Goal: Task Accomplishment & Management: Use online tool/utility

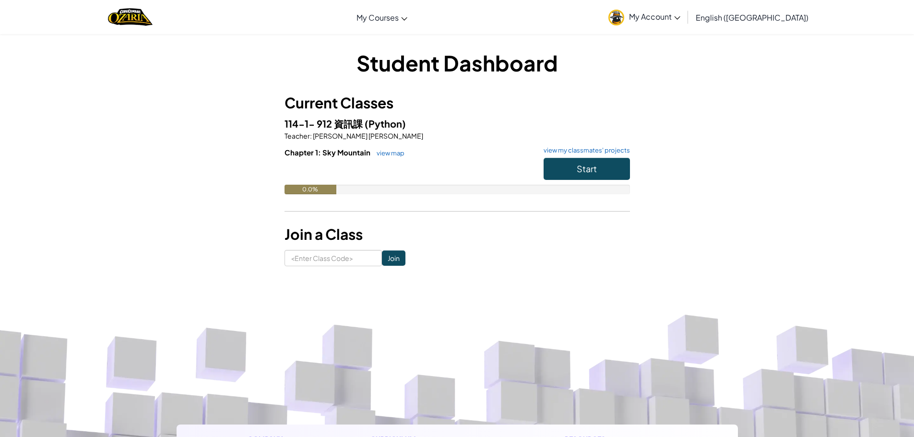
click at [783, 17] on span "English ([GEOGRAPHIC_DATA])" at bounding box center [752, 17] width 113 height 10
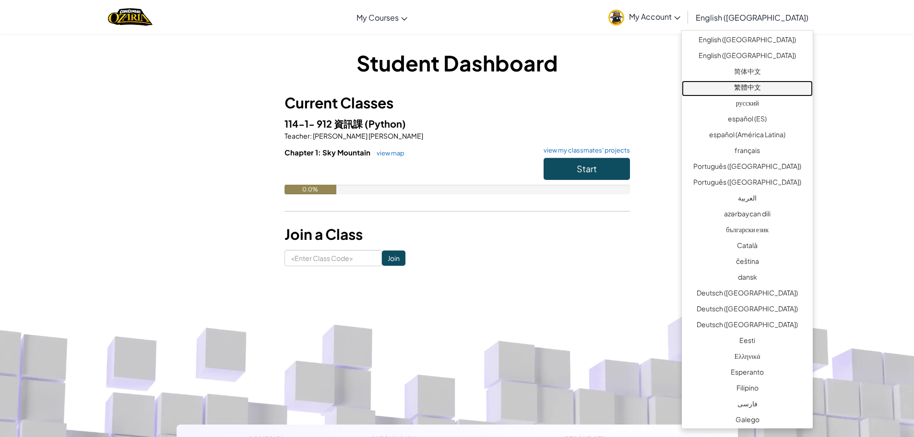
click at [743, 84] on link "繁體中文" at bounding box center [747, 89] width 131 height 16
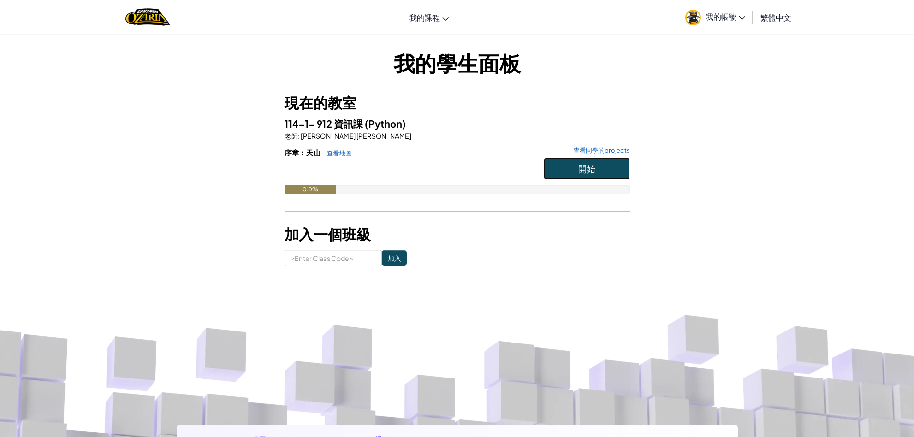
click at [586, 167] on span "開始" at bounding box center [586, 168] width 17 height 11
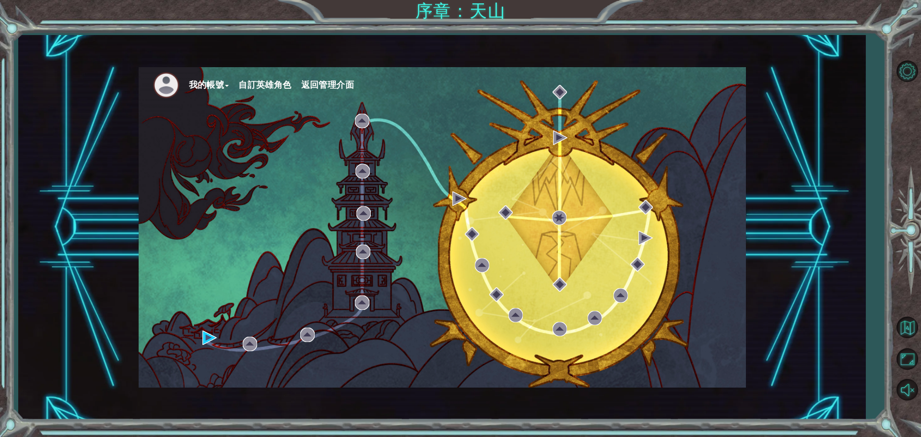
click at [297, 83] on li "自訂英雄角色" at bounding box center [269, 85] width 62 height 14
click at [284, 89] on button "自訂英雄角色" at bounding box center [264, 85] width 53 height 14
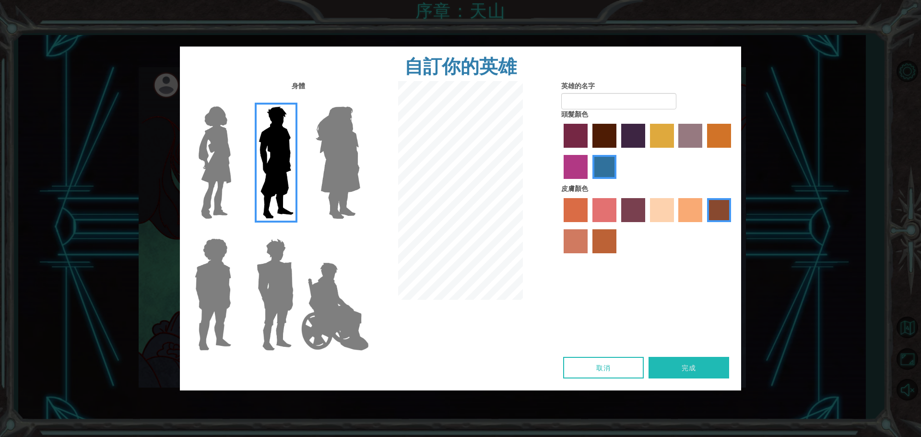
click at [336, 289] on img at bounding box center [334, 307] width 75 height 96
click at [360, 232] on input "Hero Jamie" at bounding box center [360, 232] width 0 height 0
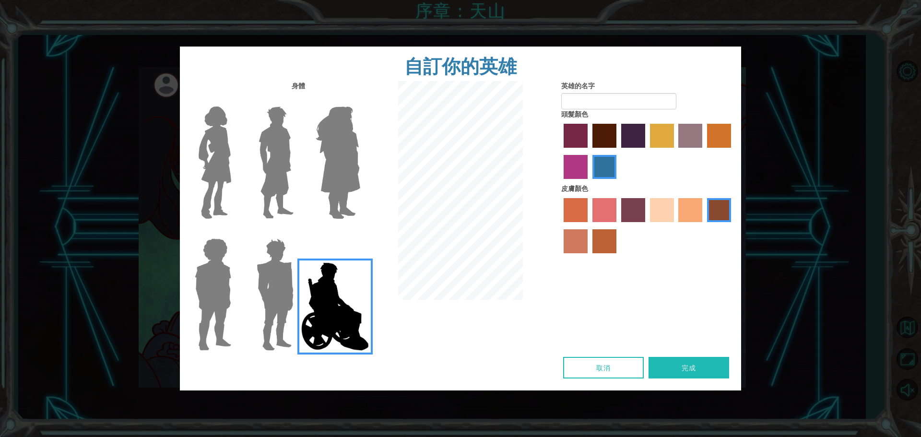
click at [657, 215] on label "sandy beach skin color" at bounding box center [662, 210] width 24 height 24
click at [647, 225] on input "sandy beach skin color" at bounding box center [647, 225] width 0 height 0
click at [636, 133] on label "hot purple hair color" at bounding box center [633, 136] width 24 height 24
click at [618, 151] on input "hot purple hair color" at bounding box center [618, 151] width 0 height 0
click at [664, 138] on label "tulip tree hair color" at bounding box center [662, 136] width 24 height 24
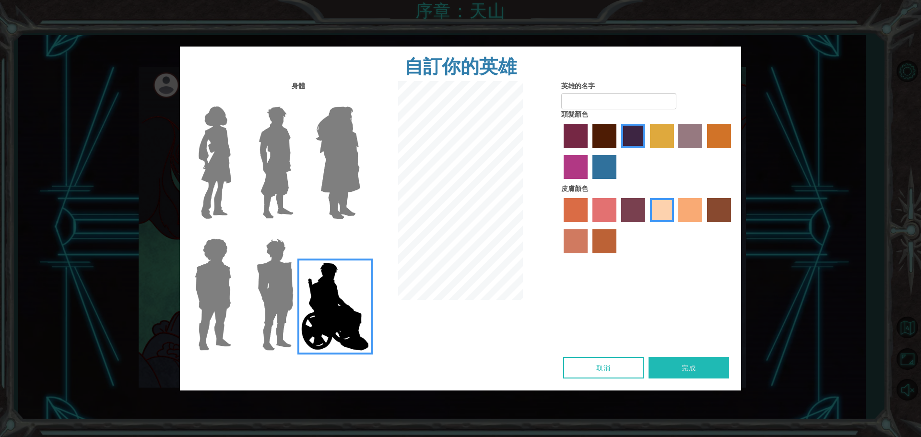
click at [647, 151] on input "tulip tree hair color" at bounding box center [647, 151] width 0 height 0
click at [693, 146] on label "bazaar hair color" at bounding box center [690, 136] width 24 height 24
click at [675, 151] on input "bazaar hair color" at bounding box center [675, 151] width 0 height 0
click at [225, 165] on img at bounding box center [215, 163] width 40 height 120
click at [235, 100] on input "Hero Connie" at bounding box center [235, 100] width 0 height 0
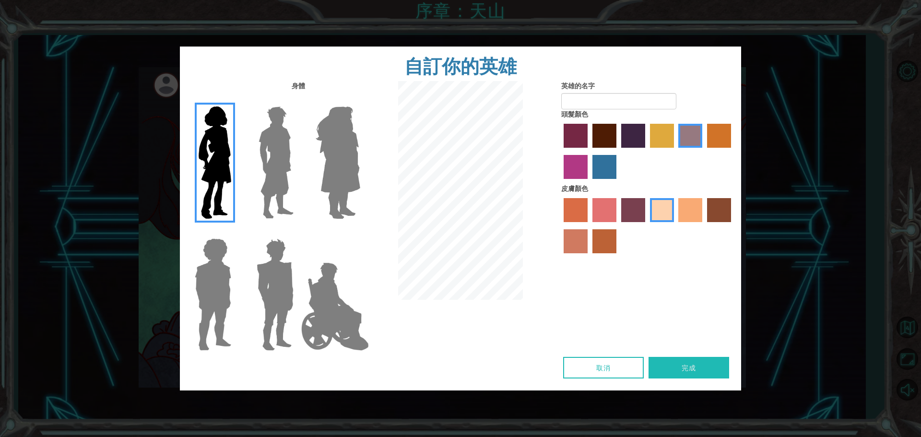
click at [310, 307] on img at bounding box center [334, 307] width 75 height 96
click at [360, 232] on input "Hero Jamie" at bounding box center [360, 232] width 0 height 0
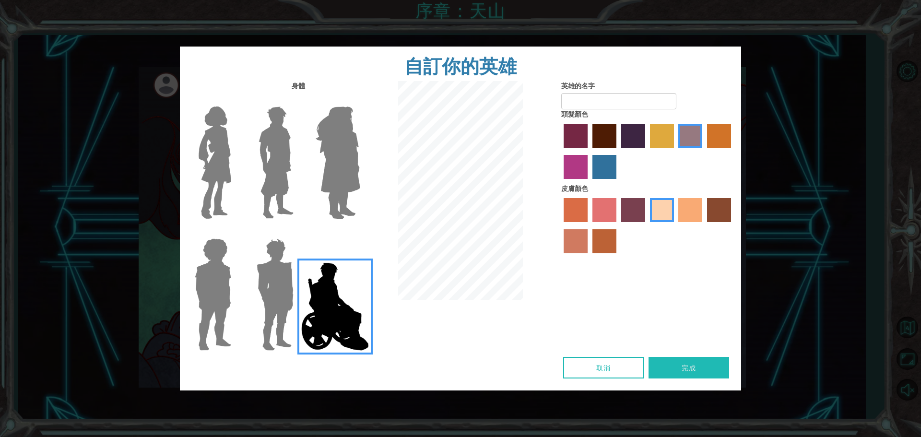
click at [598, 166] on label "lachmara hair color" at bounding box center [604, 167] width 24 height 24
click at [589, 182] on input "lachmara hair color" at bounding box center [589, 182] width 0 height 0
click at [608, 107] on input "英雄的名字" at bounding box center [618, 101] width 115 height 16
click at [346, 203] on img at bounding box center [338, 163] width 52 height 120
click at [360, 100] on input "Hero Amethyst" at bounding box center [360, 100] width 0 height 0
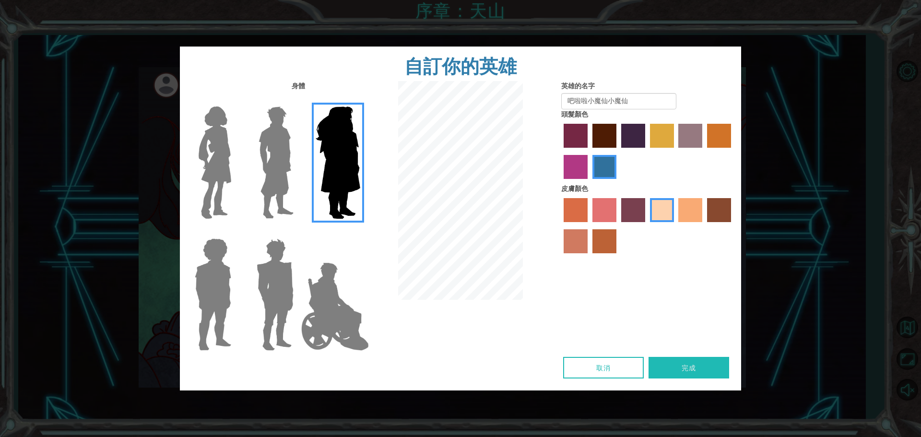
click at [274, 279] on img at bounding box center [275, 295] width 45 height 120
click at [297, 232] on input "Hero Garnet" at bounding box center [297, 232] width 0 height 0
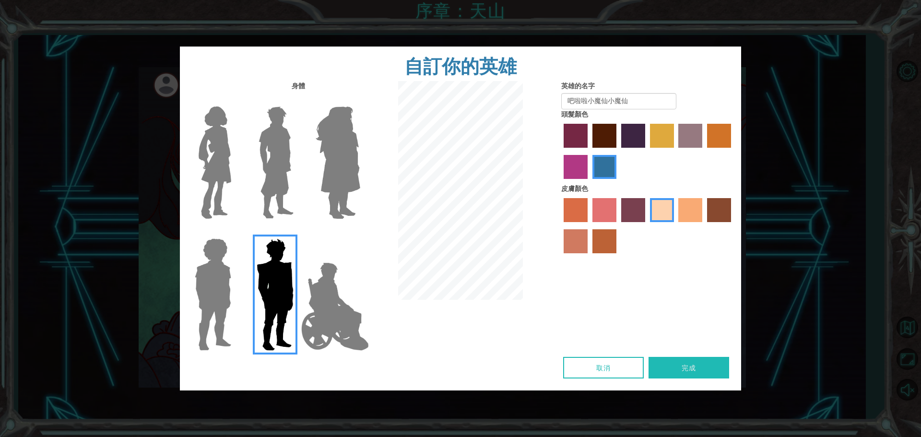
click at [225, 258] on img at bounding box center [213, 295] width 44 height 120
click at [235, 232] on input "Hero Steven" at bounding box center [235, 232] width 0 height 0
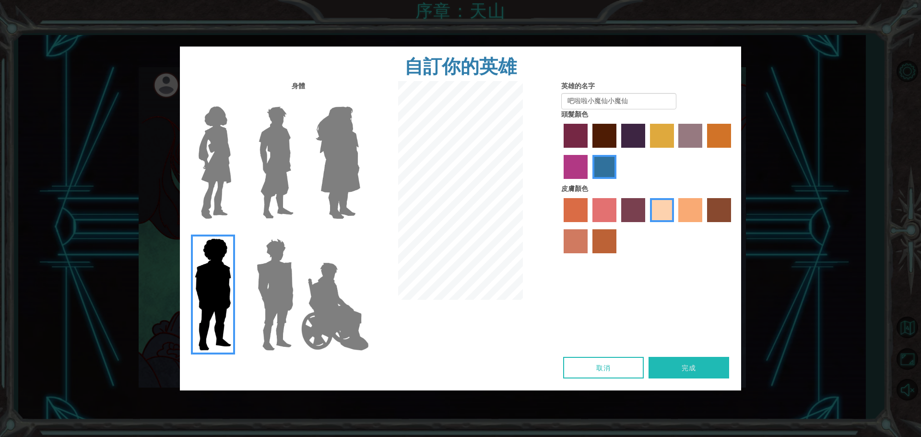
click at [344, 183] on img at bounding box center [338, 163] width 52 height 120
click at [360, 100] on input "Hero Amethyst" at bounding box center [360, 100] width 0 height 0
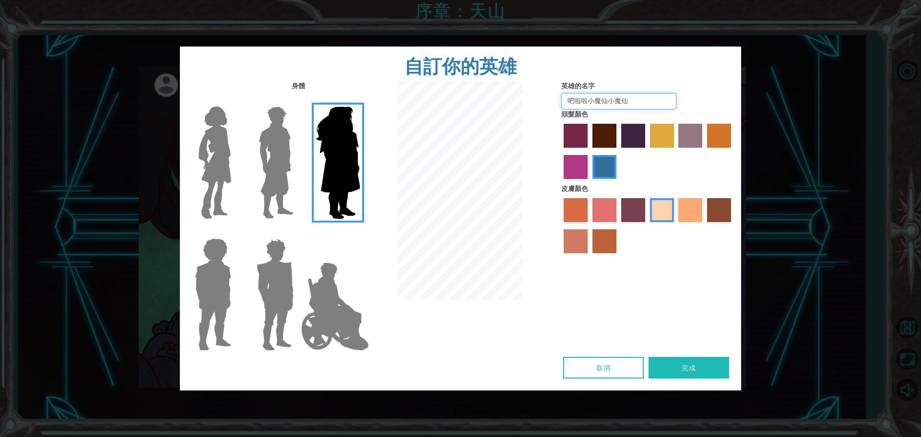
click at [637, 104] on input "吧啦啦小魔仙小魔仙" at bounding box center [618, 101] width 115 height 16
type input "吧啦啦小魔仙"
click at [341, 317] on img at bounding box center [334, 307] width 75 height 96
click at [360, 232] on input "Hero Jamie" at bounding box center [360, 232] width 0 height 0
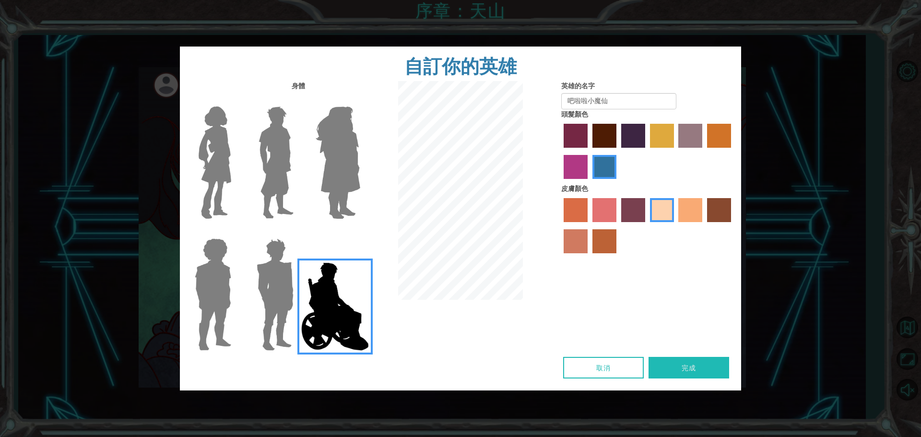
click at [279, 202] on img at bounding box center [276, 163] width 43 height 120
click at [297, 100] on input "Hero Lars" at bounding box center [297, 100] width 0 height 0
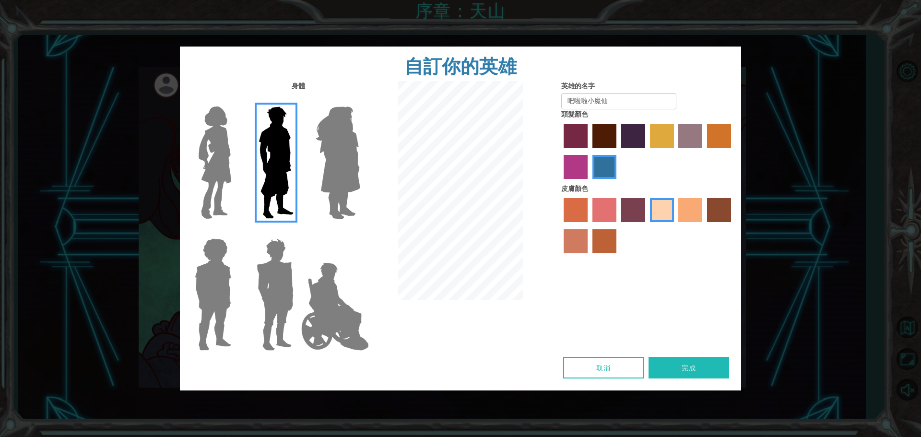
click at [270, 306] on img at bounding box center [275, 295] width 45 height 120
click at [297, 232] on input "Hero Garnet" at bounding box center [297, 232] width 0 height 0
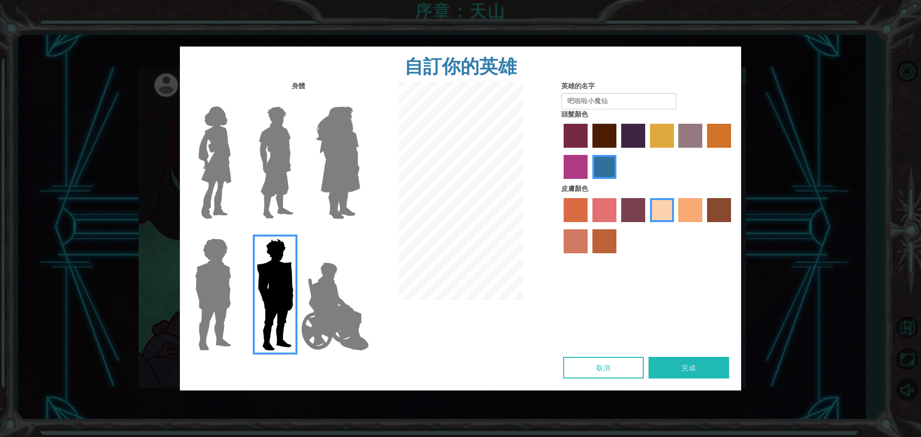
click at [349, 288] on img at bounding box center [334, 307] width 75 height 96
click at [360, 232] on input "Hero Jamie" at bounding box center [360, 232] width 0 height 0
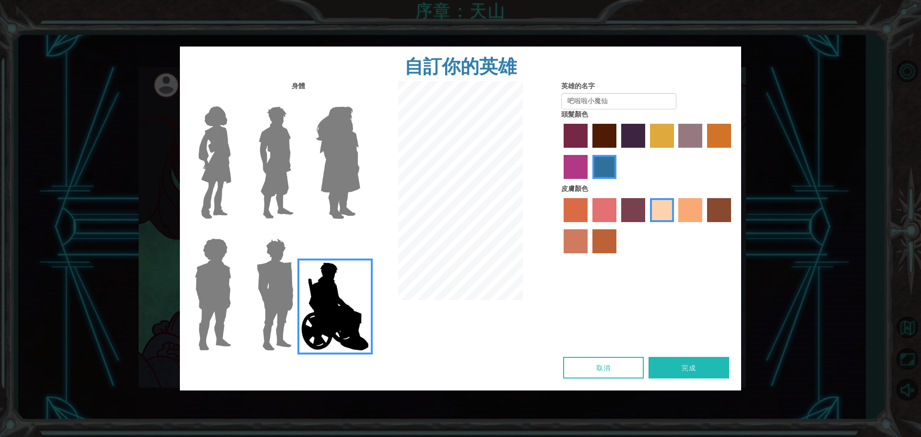
click at [686, 131] on label "bazaar hair color" at bounding box center [690, 136] width 24 height 24
click at [675, 151] on input "bazaar hair color" at bounding box center [675, 151] width 0 height 0
click at [595, 206] on label "froly skin color" at bounding box center [604, 210] width 24 height 24
click at [589, 225] on input "froly skin color" at bounding box center [589, 225] width 0 height 0
click at [573, 213] on label "sorbus skin color" at bounding box center [576, 210] width 24 height 24
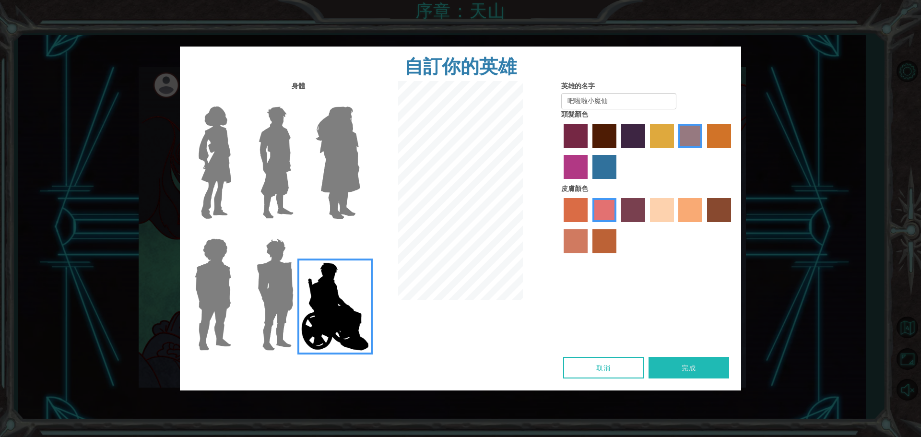
click at [560, 225] on input "sorbus skin color" at bounding box center [560, 225] width 0 height 0
click at [591, 213] on div at bounding box center [647, 227] width 173 height 62
click at [593, 212] on label "froly skin color" at bounding box center [604, 210] width 24 height 24
click at [589, 225] on input "froly skin color" at bounding box center [589, 225] width 0 height 0
click at [605, 176] on label "lachmara hair color" at bounding box center [604, 167] width 24 height 24
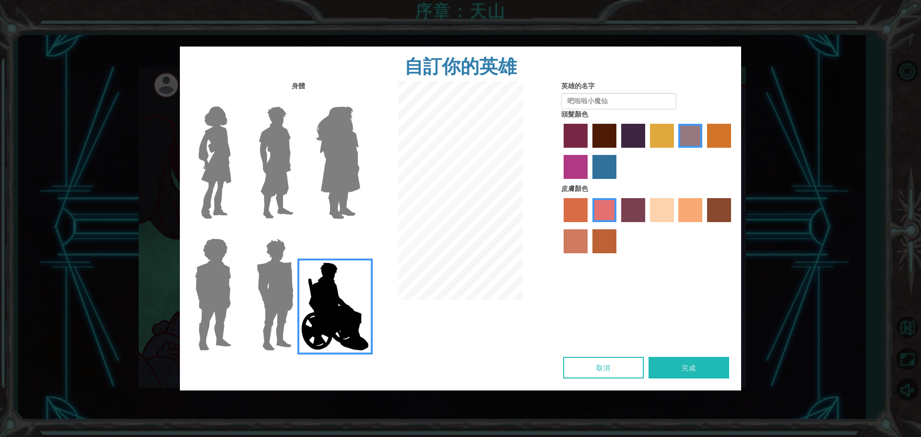
click at [589, 182] on input "lachmara hair color" at bounding box center [589, 182] width 0 height 0
click at [710, 213] on label "karma skin color" at bounding box center [719, 210] width 24 height 24
click at [704, 225] on input "karma skin color" at bounding box center [704, 225] width 0 height 0
click at [627, 250] on div at bounding box center [647, 227] width 173 height 62
click at [602, 245] on label "smoke tree skin color" at bounding box center [604, 241] width 24 height 24
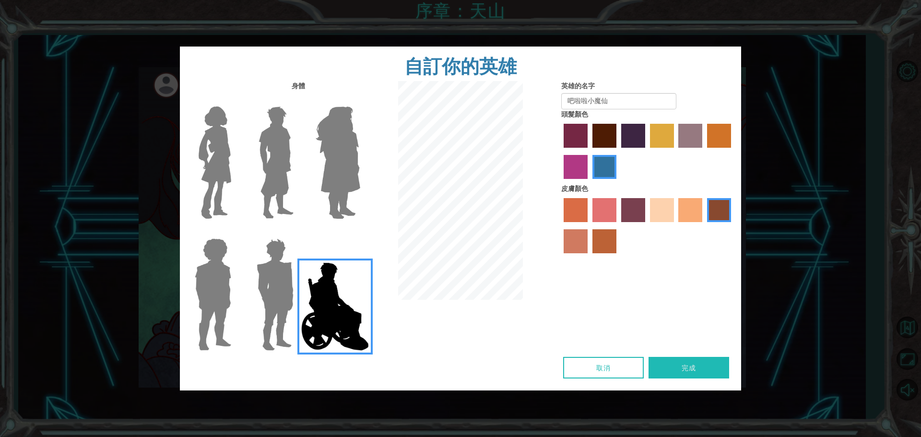
click at [589, 257] on input "smoke tree skin color" at bounding box center [589, 257] width 0 height 0
click at [576, 241] on label "burning sand skin color" at bounding box center [576, 241] width 24 height 24
click at [733, 225] on input "burning sand skin color" at bounding box center [733, 225] width 0 height 0
click at [597, 215] on label "froly skin color" at bounding box center [604, 210] width 24 height 24
click at [589, 225] on input "froly skin color" at bounding box center [589, 225] width 0 height 0
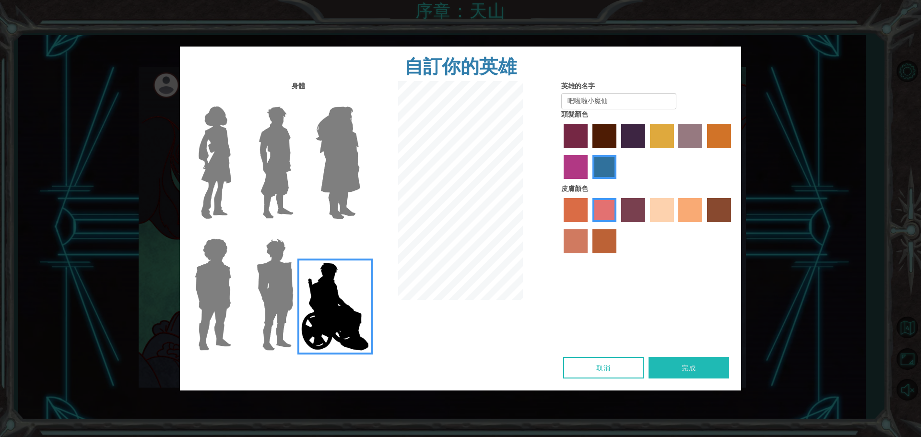
click at [579, 215] on label "sorbus skin color" at bounding box center [576, 210] width 24 height 24
click at [560, 225] on input "sorbus skin color" at bounding box center [560, 225] width 0 height 0
click at [589, 213] on div at bounding box center [647, 227] width 173 height 62
click at [612, 215] on label "froly skin color" at bounding box center [604, 210] width 24 height 24
click at [589, 225] on input "froly skin color" at bounding box center [589, 225] width 0 height 0
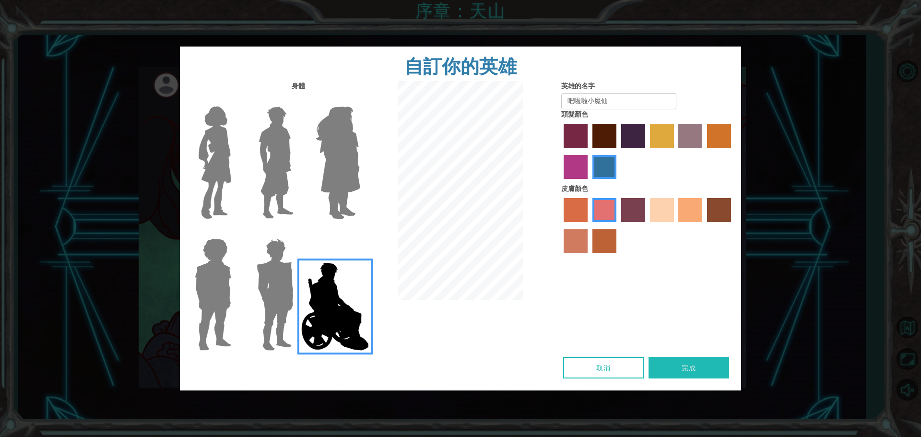
click at [665, 148] on label "tulip tree hair color" at bounding box center [662, 136] width 24 height 24
click at [647, 151] on input "tulip tree hair color" at bounding box center [647, 151] width 0 height 0
click at [722, 142] on label "gold drop hair color" at bounding box center [719, 136] width 24 height 24
click at [704, 151] on input "gold drop hair color" at bounding box center [704, 151] width 0 height 0
click at [603, 162] on label "lachmara hair color" at bounding box center [604, 167] width 24 height 24
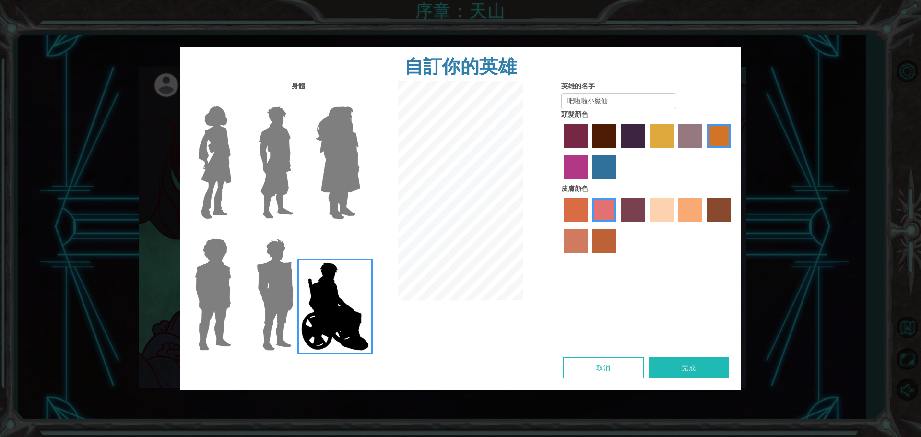
click at [589, 182] on input "lachmara hair color" at bounding box center [589, 182] width 0 height 0
click at [663, 209] on label "sandy beach skin color" at bounding box center [662, 210] width 24 height 24
click at [647, 225] on input "sandy beach skin color" at bounding box center [647, 225] width 0 height 0
click at [663, 144] on label "tulip tree hair color" at bounding box center [662, 136] width 24 height 24
click at [647, 151] on input "tulip tree hair color" at bounding box center [647, 151] width 0 height 0
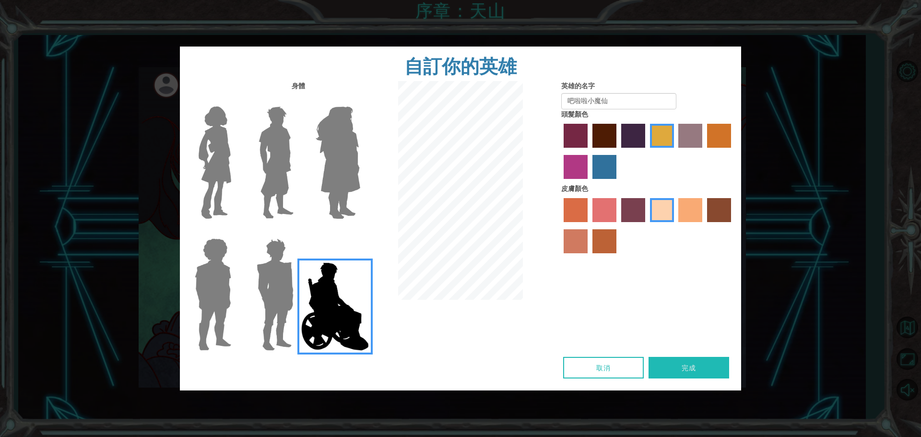
click at [220, 134] on img at bounding box center [215, 163] width 40 height 120
click at [235, 100] on input "Hero Connie" at bounding box center [235, 100] width 0 height 0
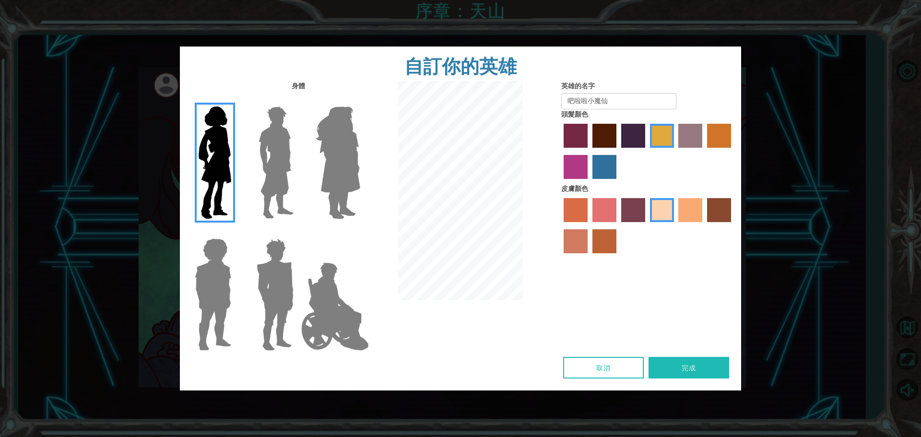
click at [578, 171] on label "medium red violet hair color" at bounding box center [576, 167] width 24 height 24
click at [733, 151] on input "medium red violet hair color" at bounding box center [733, 151] width 0 height 0
click at [596, 206] on label "froly skin color" at bounding box center [604, 210] width 24 height 24
click at [589, 225] on input "froly skin color" at bounding box center [589, 225] width 0 height 0
click at [653, 208] on label "sandy beach skin color" at bounding box center [662, 210] width 24 height 24
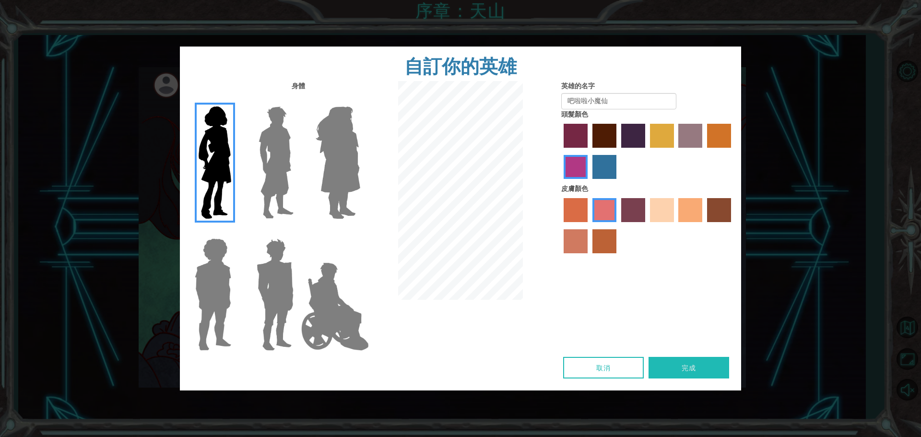
click at [647, 225] on input "sandy beach skin color" at bounding box center [647, 225] width 0 height 0
click at [673, 364] on button "完成" at bounding box center [689, 368] width 81 height 22
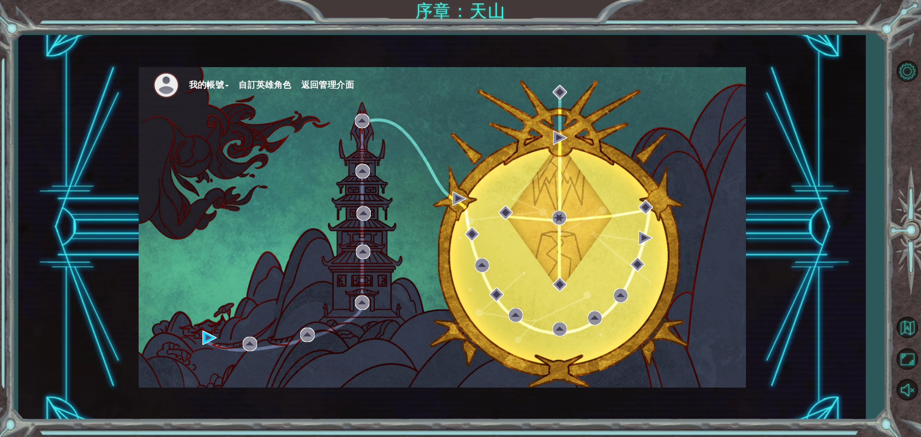
click at [239, 83] on li "我的帳號" at bounding box center [214, 85] width 50 height 14
click at [256, 83] on button "自訂英雄角色" at bounding box center [264, 85] width 53 height 14
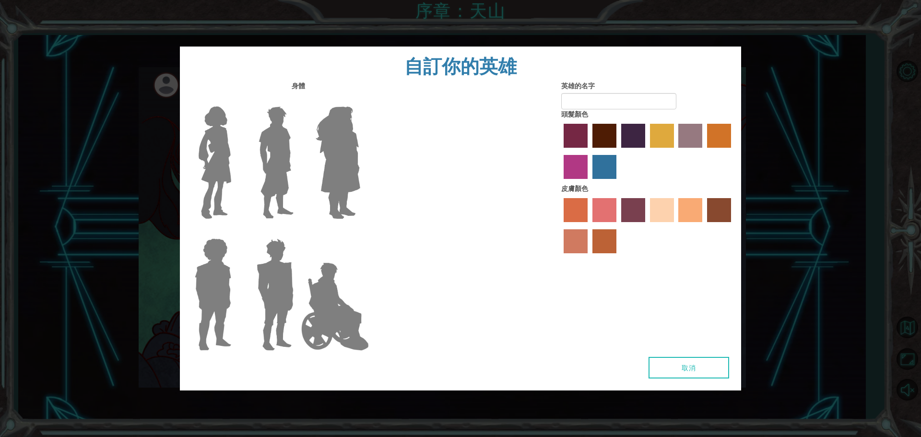
type input "吧啦啦小魔仙"
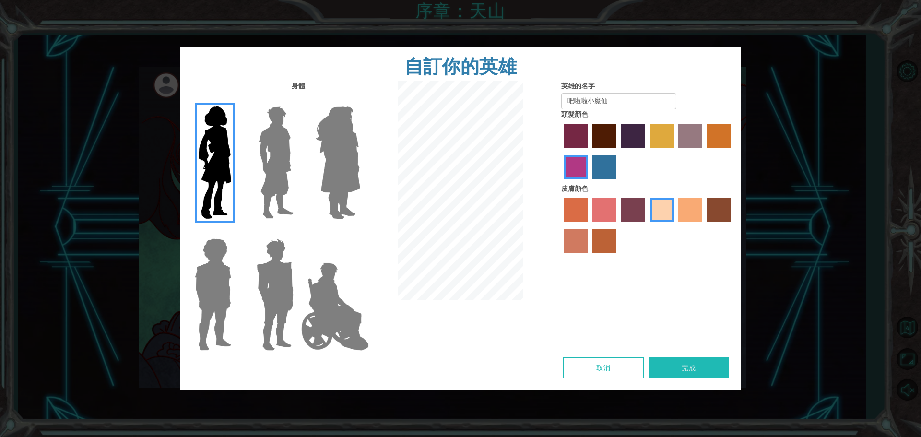
click at [688, 138] on label "bazaar hair color" at bounding box center [690, 136] width 24 height 24
click at [675, 151] on input "bazaar hair color" at bounding box center [675, 151] width 0 height 0
click at [689, 366] on button "完成" at bounding box center [689, 368] width 81 height 22
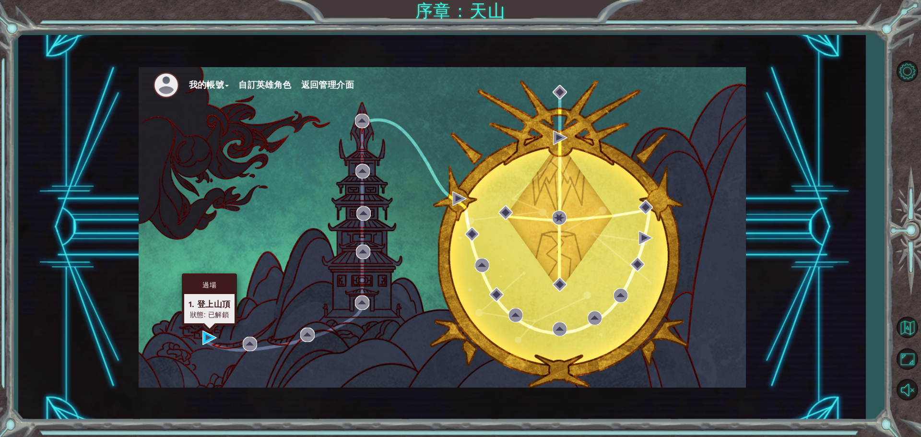
click at [204, 305] on div "1. 登上山頂" at bounding box center [210, 304] width 42 height 12
click at [202, 335] on img at bounding box center [209, 338] width 14 height 14
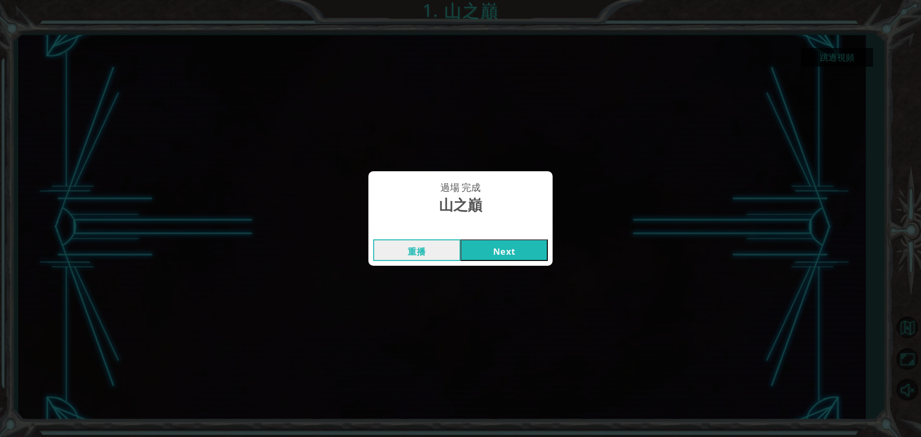
click at [507, 250] on button "Next" at bounding box center [504, 250] width 87 height 22
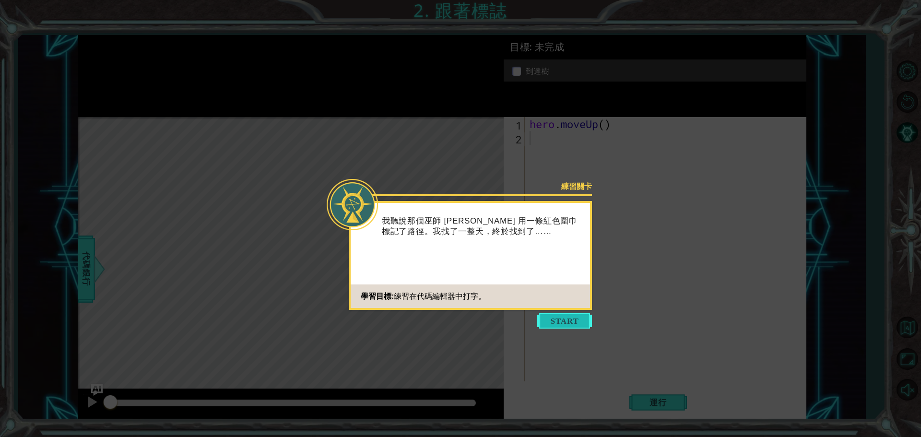
click at [562, 325] on button "Start" at bounding box center [564, 320] width 55 height 15
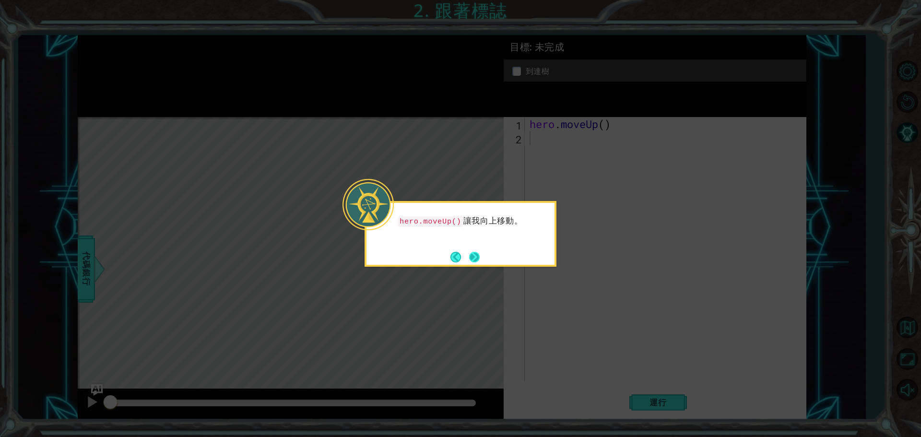
click at [477, 260] on button "Next" at bounding box center [474, 256] width 11 height 11
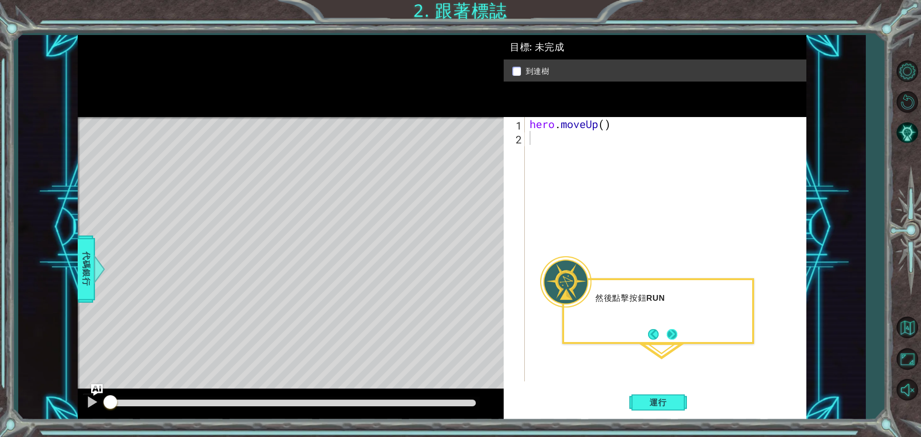
click at [670, 331] on button "Next" at bounding box center [672, 334] width 11 height 11
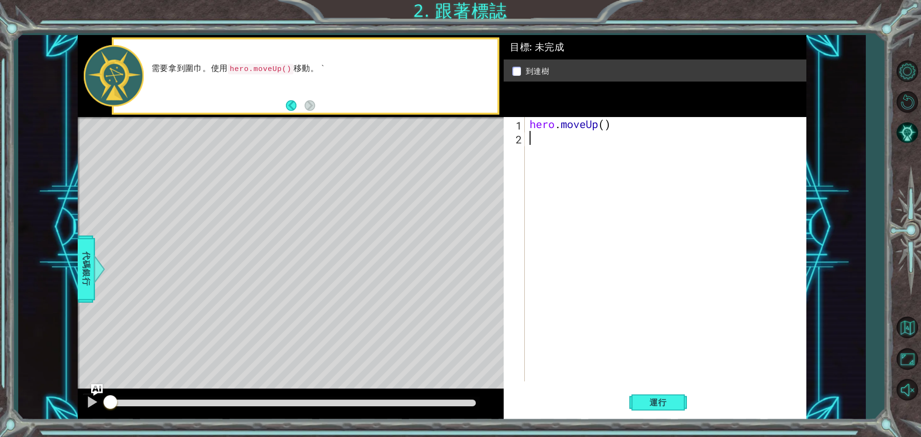
click at [568, 170] on div "hero . moveUp ( )" at bounding box center [668, 263] width 281 height 292
type textarea "ㄘ"
type textarea "he"
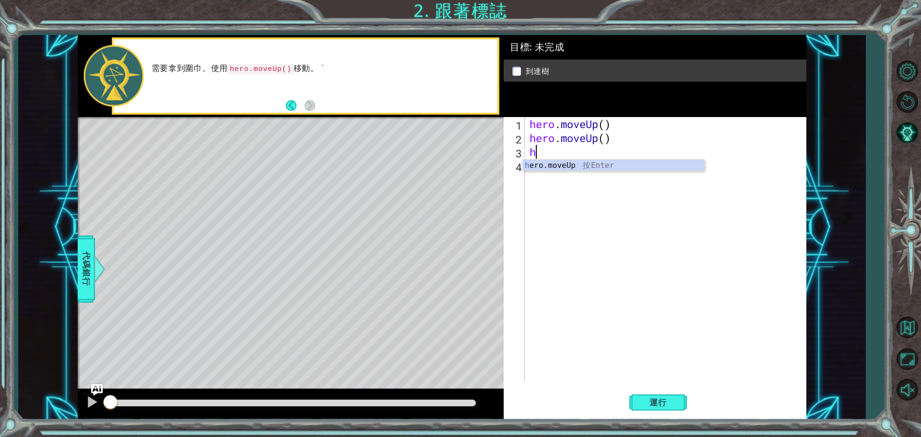
type textarea "he"
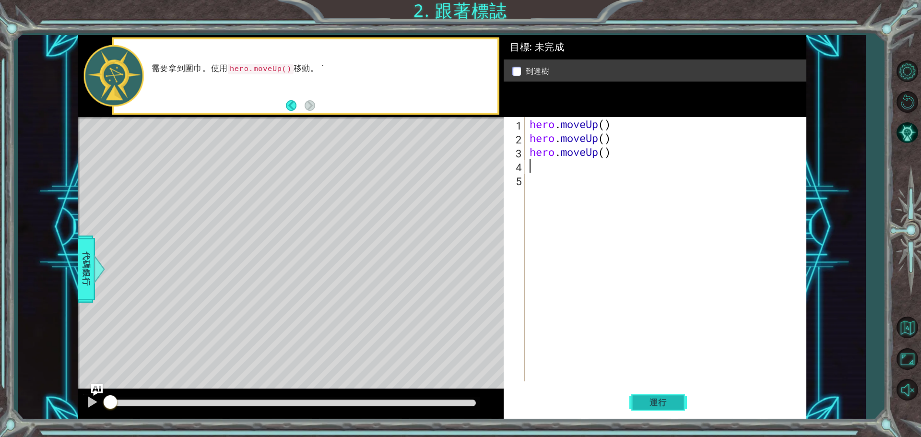
click at [641, 396] on button "運行" at bounding box center [658, 402] width 58 height 30
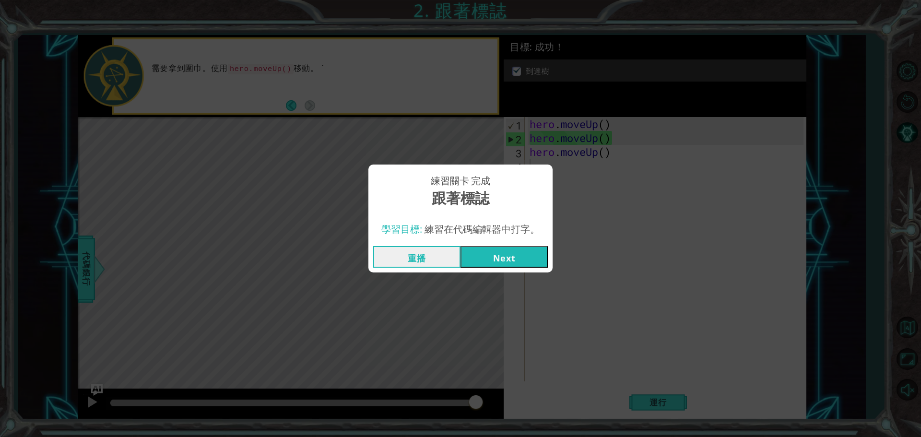
click at [509, 258] on button "Next" at bounding box center [504, 257] width 87 height 22
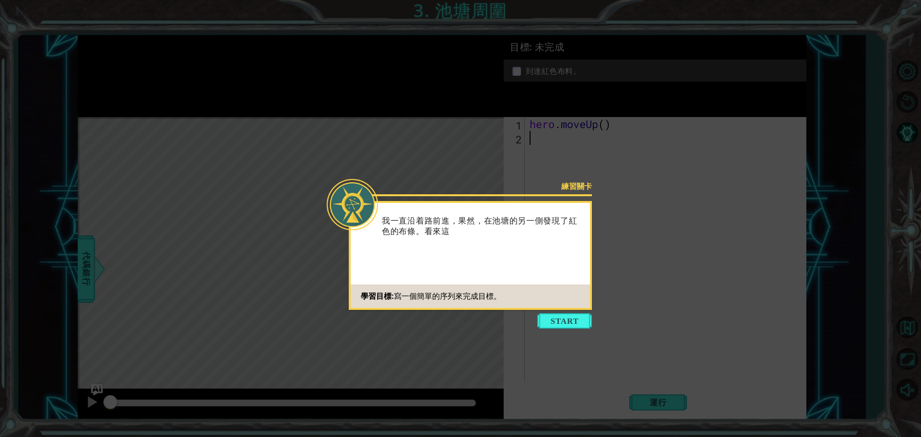
click at [565, 320] on button "Start" at bounding box center [564, 320] width 55 height 15
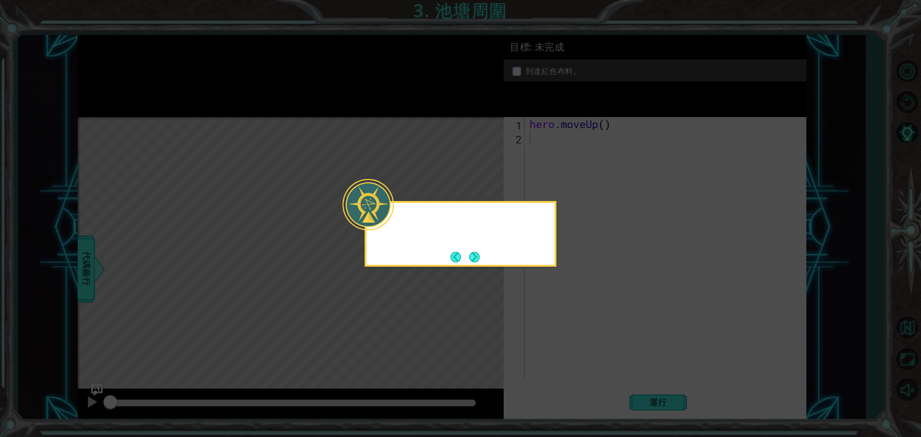
click at [565, 320] on icon at bounding box center [460, 218] width 921 height 437
click at [473, 259] on button "Next" at bounding box center [474, 257] width 11 height 11
click at [473, 259] on icon at bounding box center [460, 218] width 921 height 437
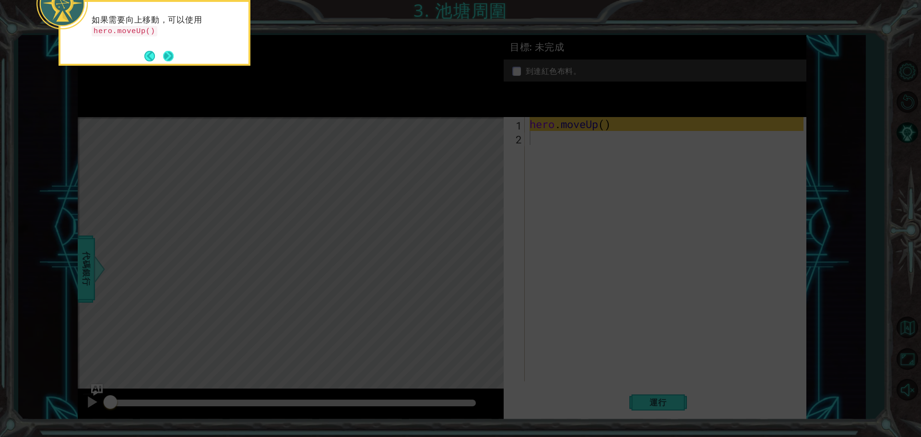
click at [173, 64] on div "如果需要向上移動，可以使用 hero.moveUp()" at bounding box center [155, 33] width 192 height 66
click at [172, 56] on button "Next" at bounding box center [168, 56] width 11 height 11
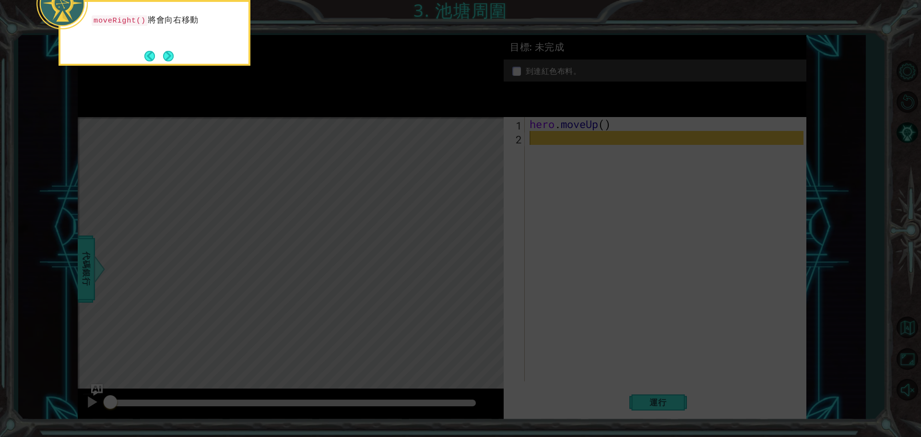
click at [172, 56] on button "Next" at bounding box center [168, 56] width 11 height 11
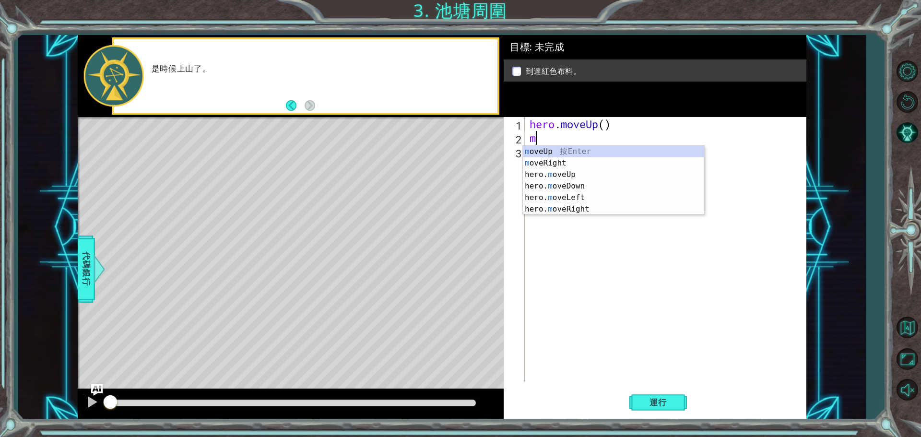
type textarea "mo"
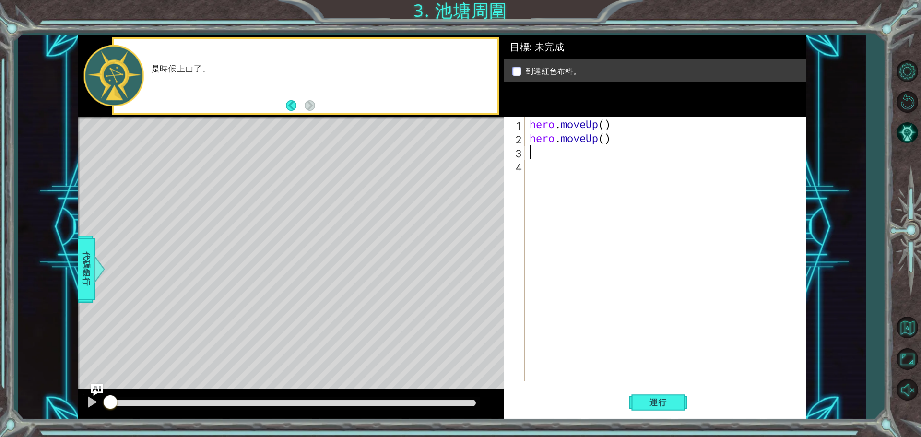
type textarea "m"
click at [538, 166] on div "hero . moveUp ( ) hero . moveUp ( ) hero . moveUp ( ) m" at bounding box center [668, 263] width 281 height 292
click at [655, 393] on button "運行" at bounding box center [658, 402] width 58 height 30
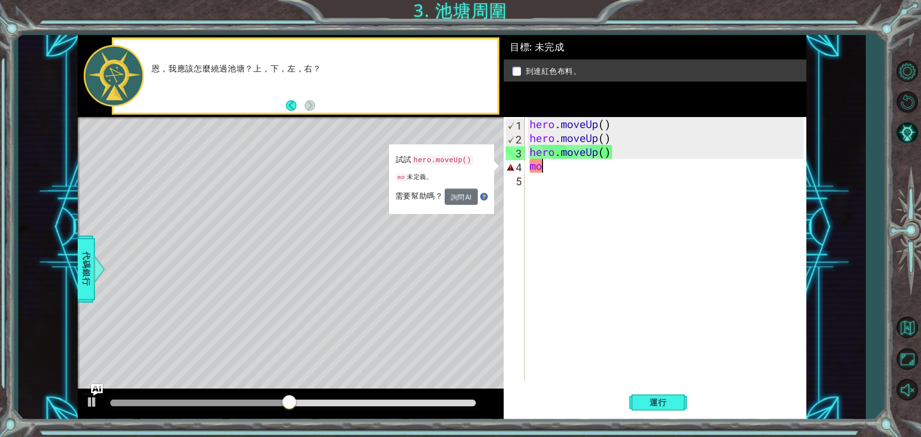
click at [615, 152] on div "hero . moveUp ( ) hero . moveUp ( ) hero . moveUp ( ) mo" at bounding box center [668, 263] width 281 height 292
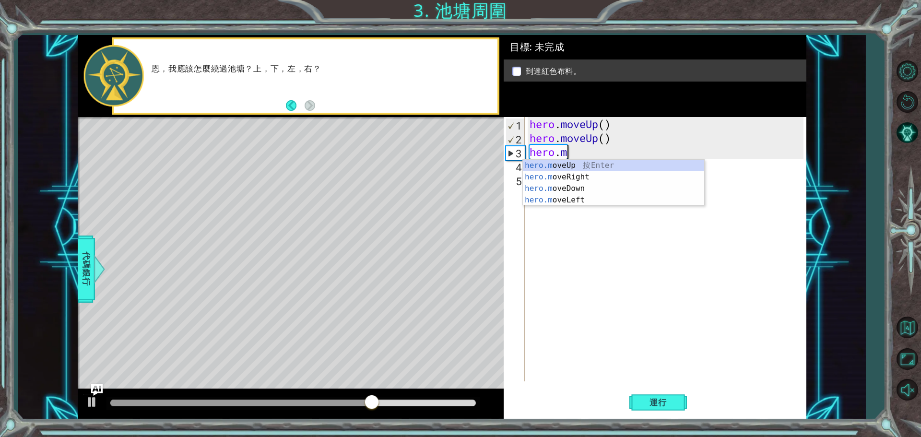
type textarea "hero."
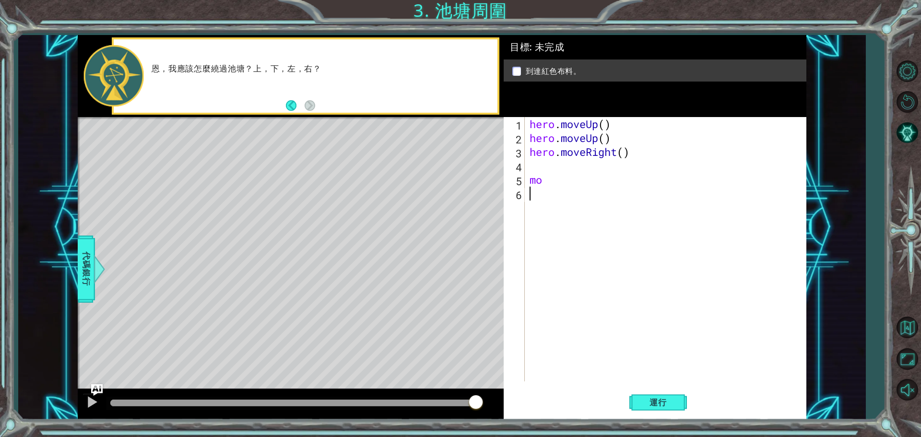
click at [558, 191] on div "hero . moveUp ( ) hero . moveUp ( ) hero . moveRight ( ) mo" at bounding box center [668, 263] width 281 height 292
click at [554, 176] on div "hero . moveUp ( ) hero . moveUp ( ) hero . moveRight ( ) mo" at bounding box center [668, 263] width 281 height 292
type textarea "m"
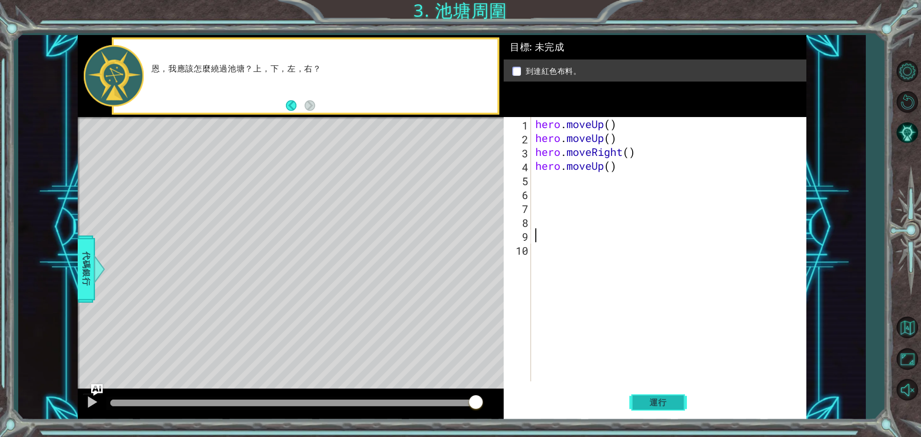
click at [635, 402] on button "運行" at bounding box center [658, 402] width 58 height 30
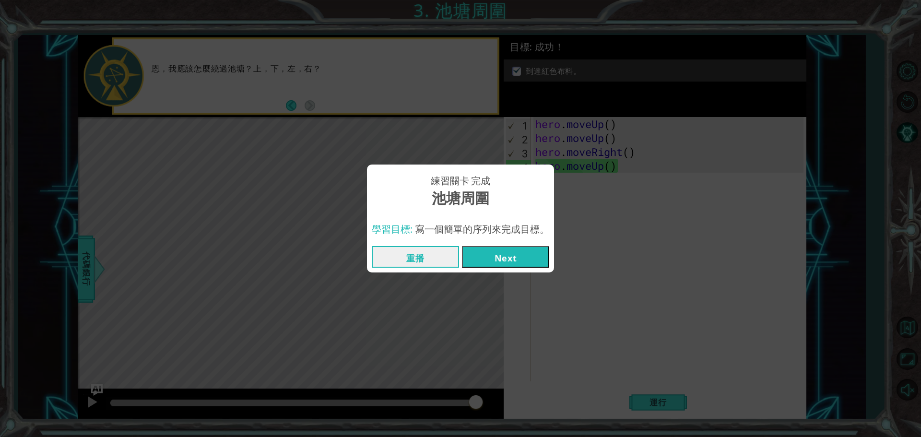
click at [529, 249] on button "Next" at bounding box center [505, 257] width 87 height 22
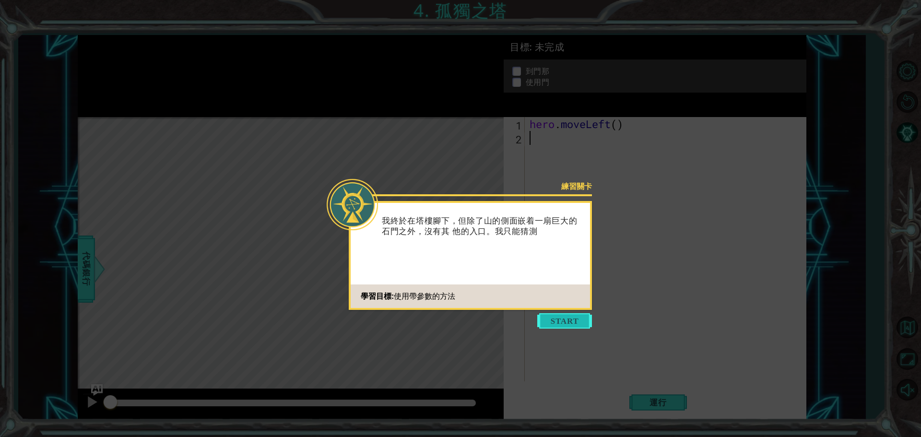
click at [557, 322] on button "Start" at bounding box center [564, 320] width 55 height 15
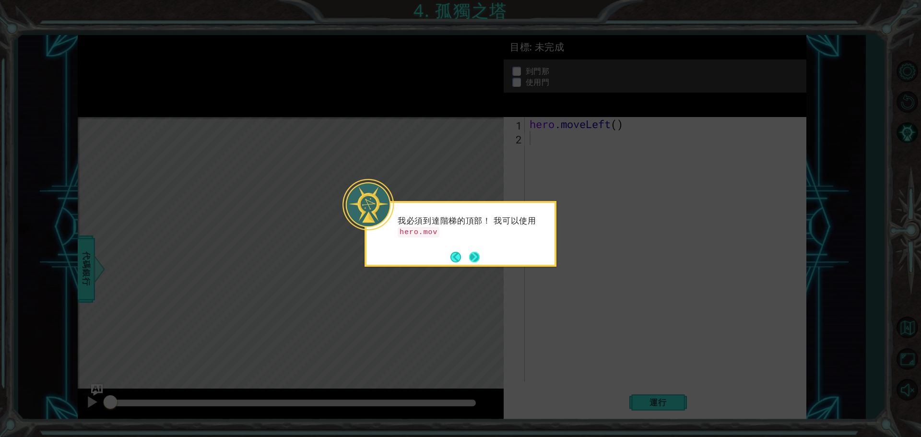
click at [480, 252] on button "Next" at bounding box center [474, 257] width 11 height 11
click at [480, 251] on button "Next" at bounding box center [474, 256] width 11 height 11
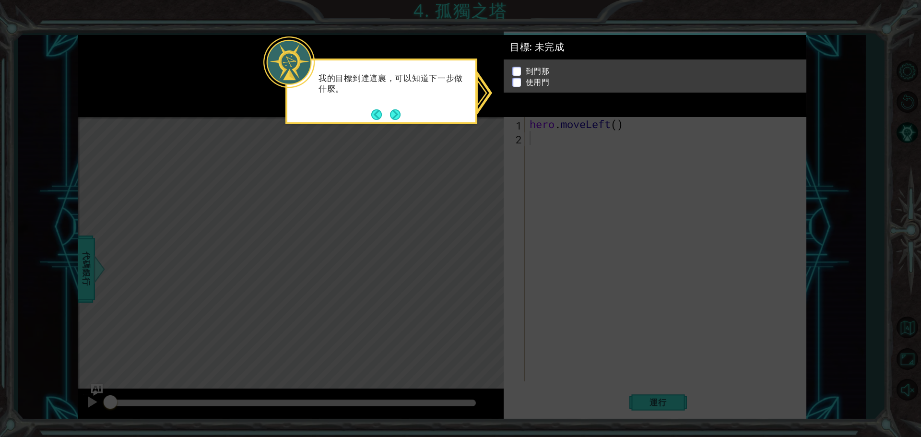
click at [406, 113] on div "我的目標到達這裏，可以知道下一步做什麼。" at bounding box center [381, 92] width 192 height 66
click at [391, 117] on button "Next" at bounding box center [395, 114] width 11 height 11
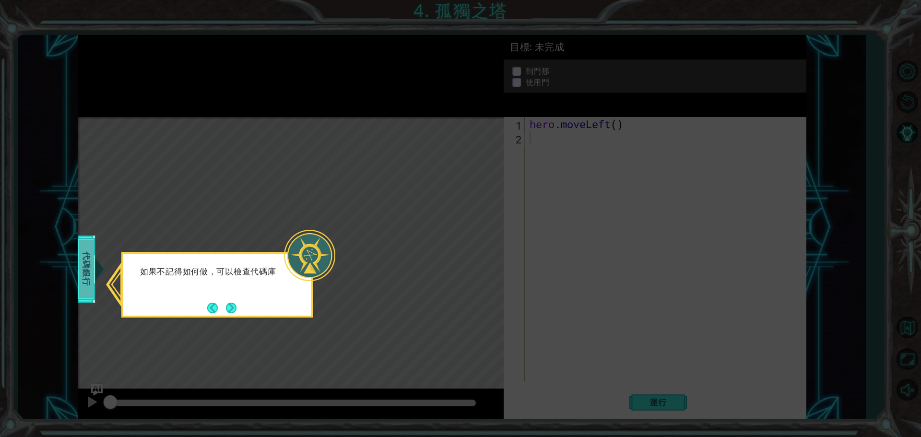
click at [91, 297] on span "代碼銀行" at bounding box center [89, 269] width 15 height 59
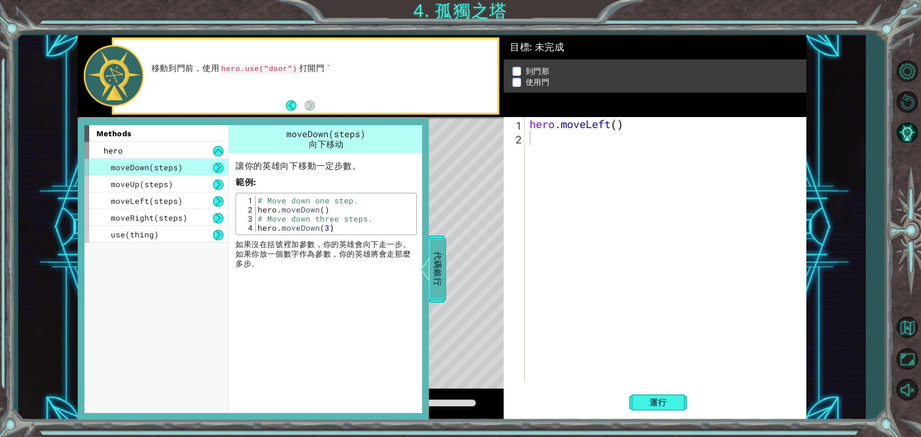
click at [439, 266] on span "代碼銀行" at bounding box center [435, 269] width 15 height 59
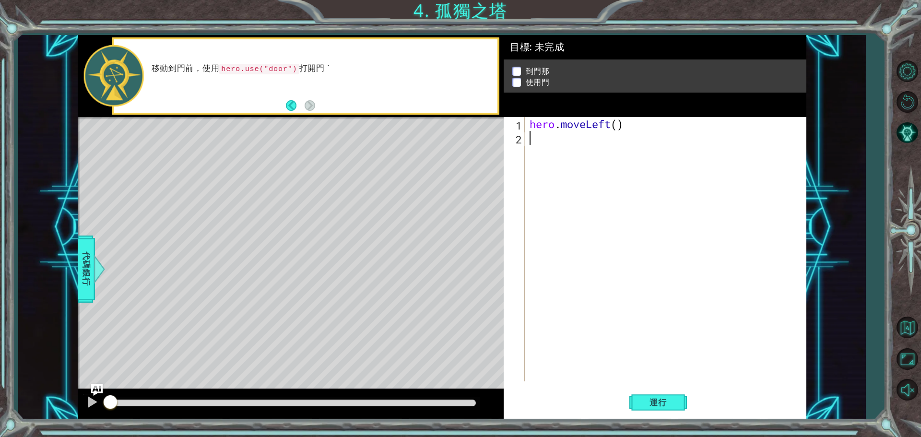
click at [565, 157] on div "hero . moveLeft ( )" at bounding box center [668, 263] width 281 height 292
click at [299, 107] on button "Back" at bounding box center [295, 105] width 19 height 11
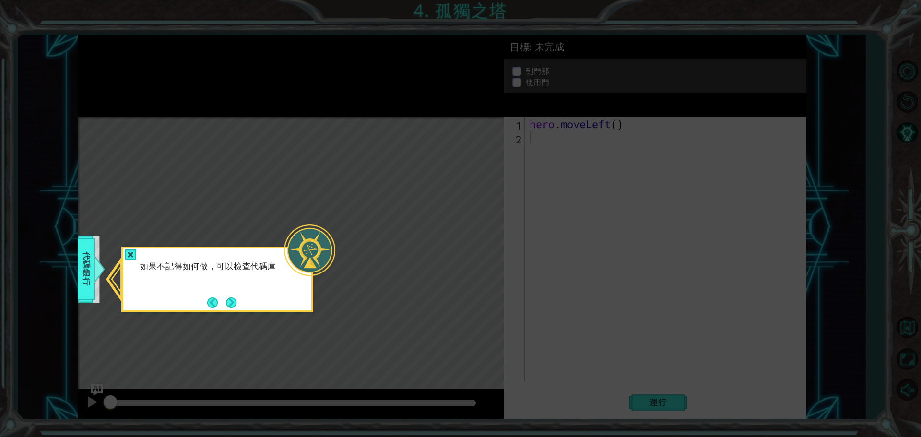
click at [317, 105] on icon at bounding box center [460, 218] width 921 height 437
click at [235, 300] on button "Next" at bounding box center [231, 302] width 11 height 11
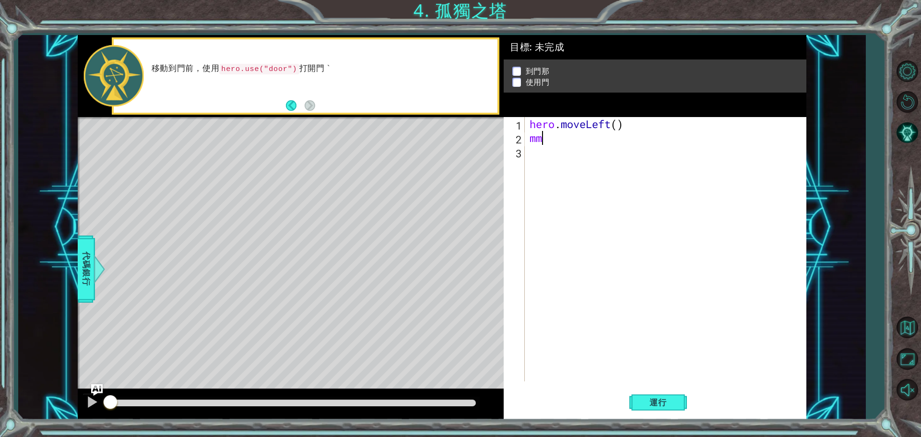
type textarea "m"
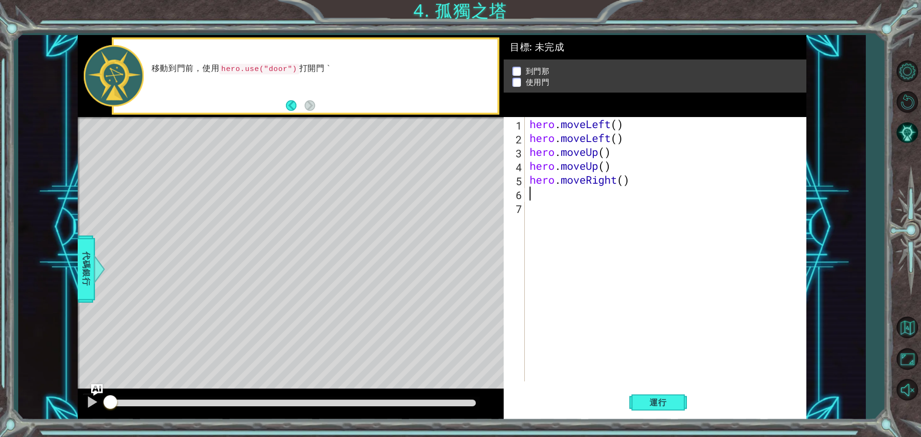
type textarea "m"
type textarea "hero.use("door")"
click at [671, 406] on span "運行" at bounding box center [658, 403] width 36 height 10
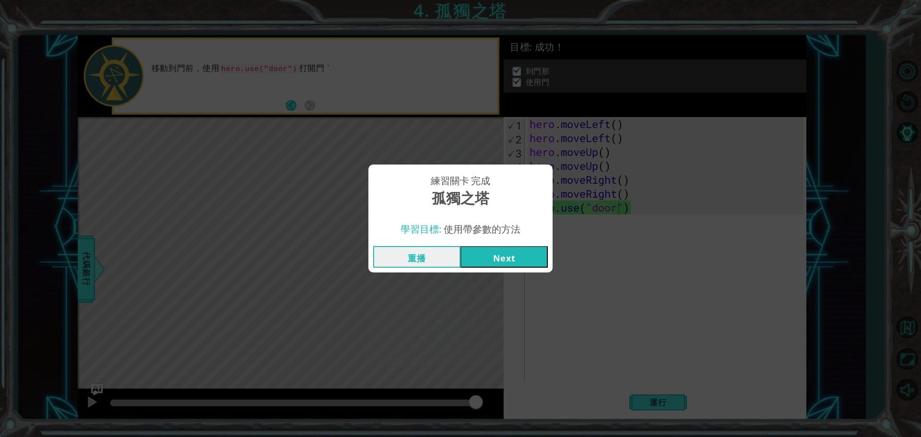
click at [508, 253] on button "Next" at bounding box center [504, 257] width 87 height 22
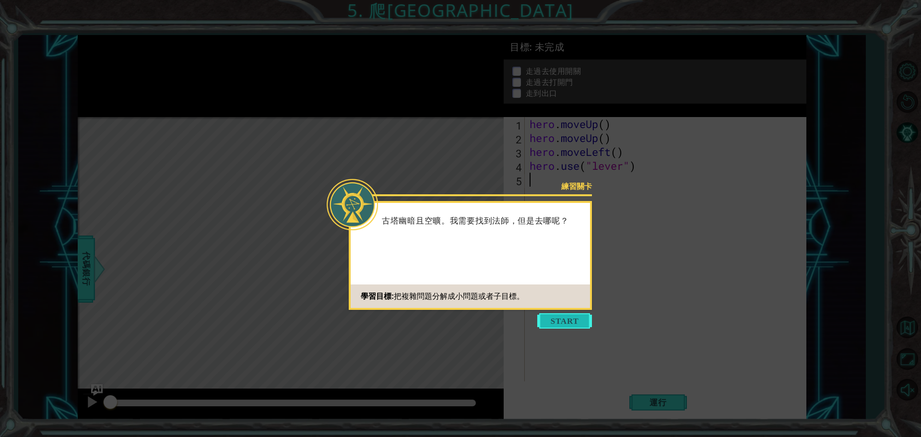
click at [582, 320] on button "Start" at bounding box center [564, 320] width 55 height 15
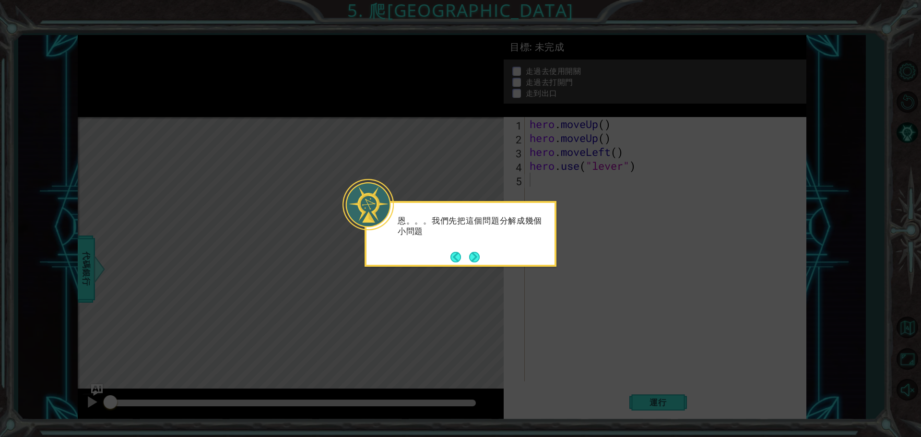
click at [480, 258] on button "Next" at bounding box center [474, 257] width 11 height 11
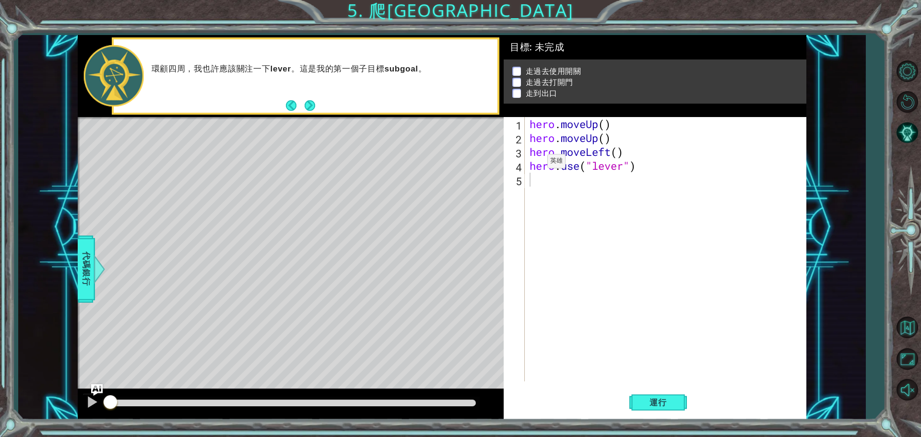
click at [315, 111] on button "Next" at bounding box center [310, 105] width 11 height 11
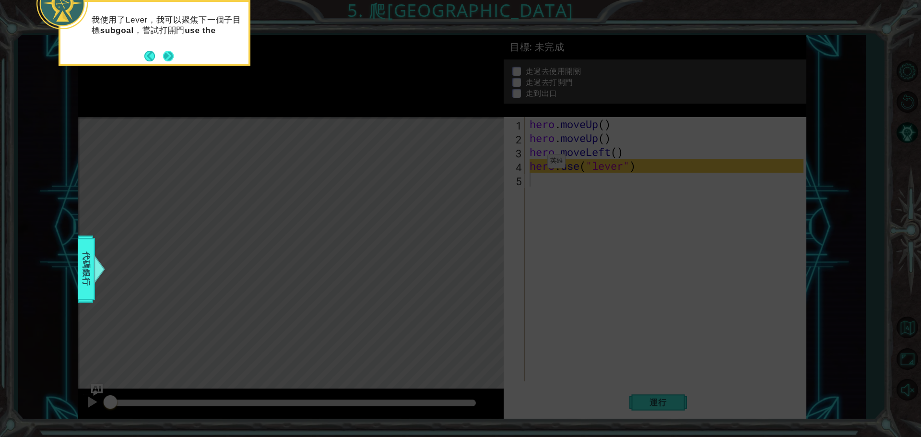
click at [163, 56] on button "Next" at bounding box center [168, 55] width 11 height 11
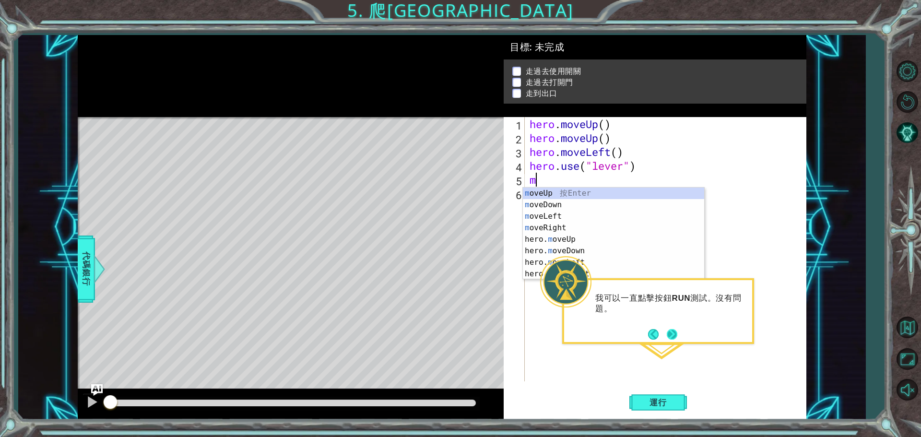
click at [667, 331] on button "Next" at bounding box center [672, 334] width 11 height 11
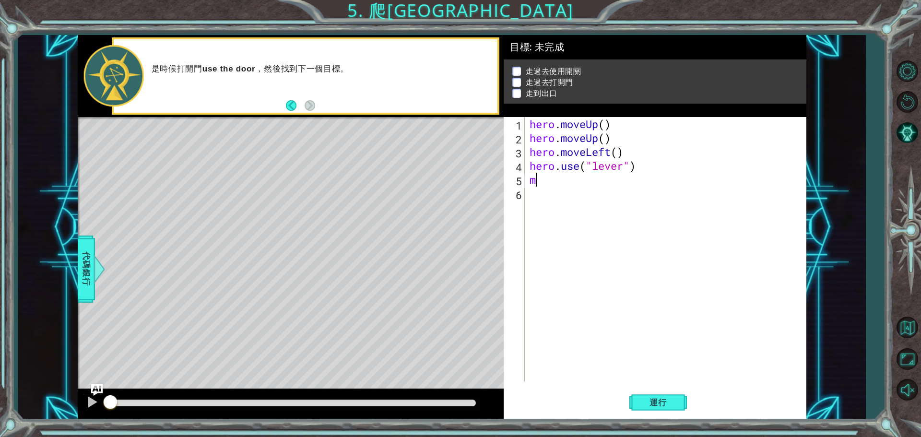
type textarea "mo"
type textarea "m"
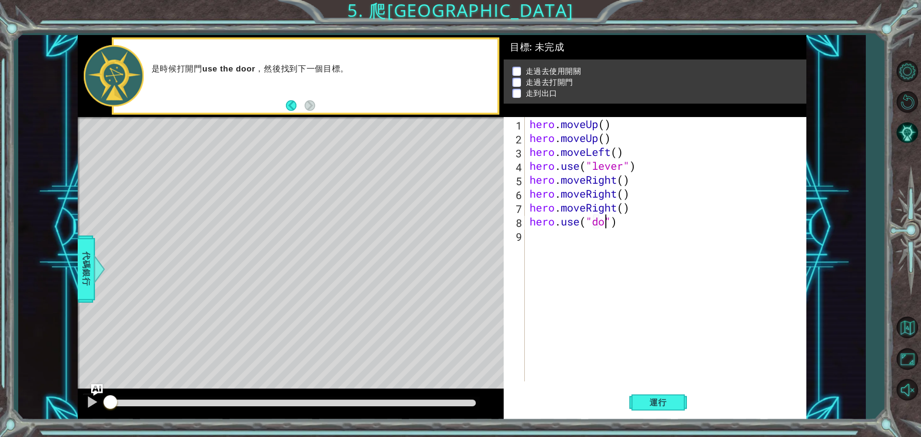
scroll to position [0, 3]
type textarea "hero.use("door")"
click at [538, 242] on div "hero . moveUp ( ) hero . moveUp ( ) hero . moveLeft ( ) hero . use ( "lever" ) …" at bounding box center [668, 263] width 281 height 292
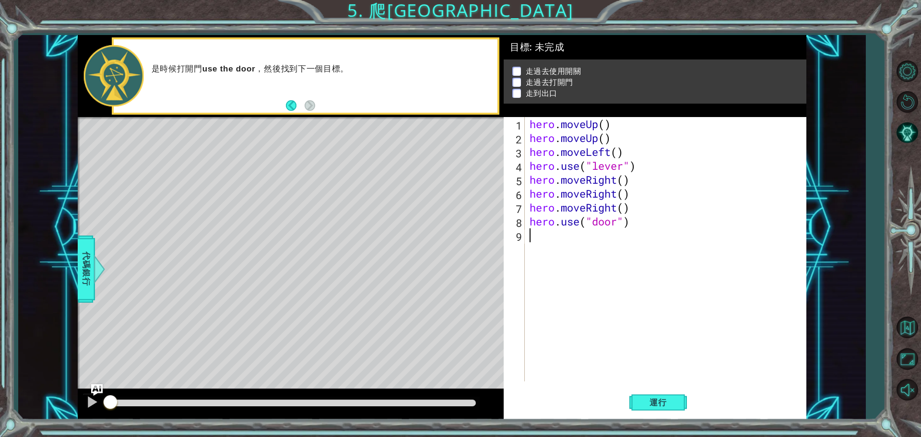
type textarea "h"
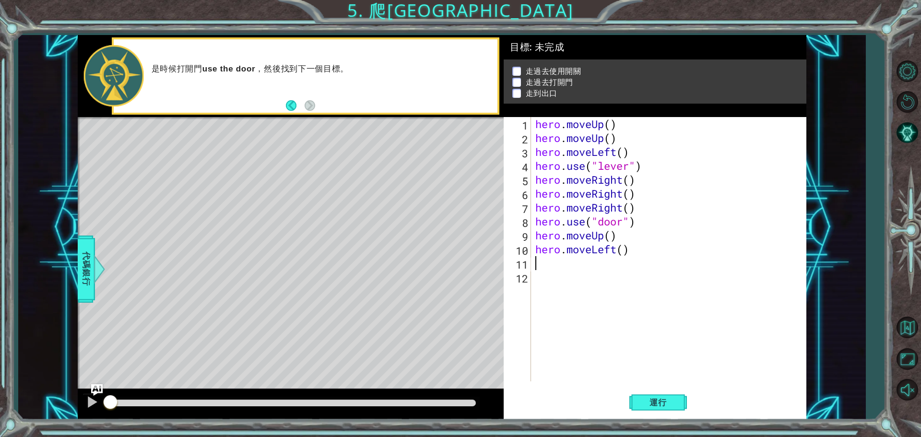
type textarea "h"
click at [610, 265] on div "hero . moveUp ( ) hero . moveUp ( ) hero . moveLeft ( ) hero . use ( "lever" ) …" at bounding box center [670, 263] width 275 height 292
click at [615, 263] on div "hero . moveUp ( ) hero . moveUp ( ) hero . moveLeft ( ) hero . use ( "lever" ) …" at bounding box center [670, 263] width 275 height 292
click at [619, 264] on div "hero . moveUp ( ) hero . moveUp ( ) hero . moveLeft ( ) hero . use ( "lever" ) …" at bounding box center [670, 263] width 275 height 292
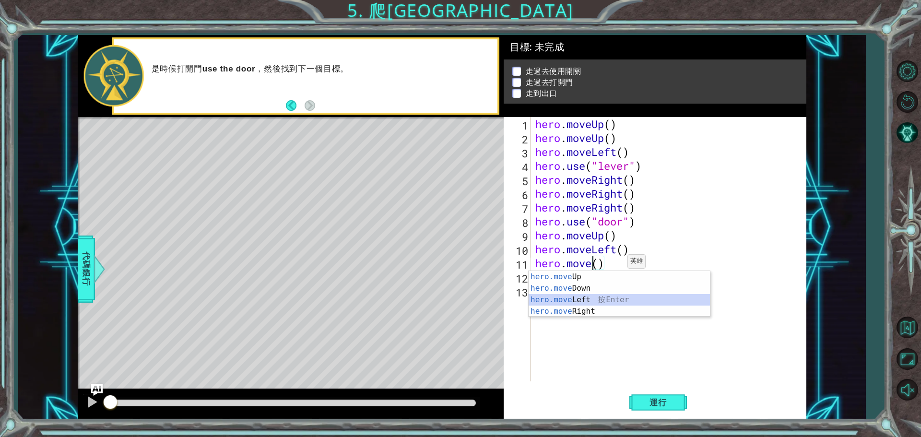
type textarea "hero.moveLeft"
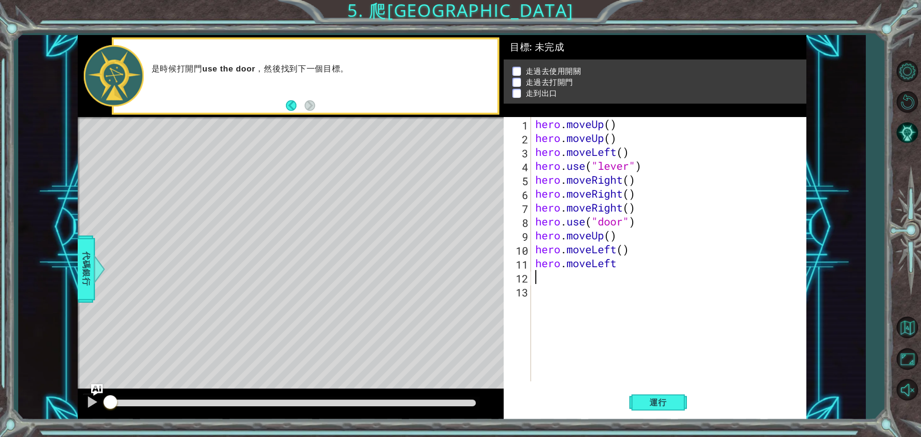
click at [581, 282] on div "hero . moveUp ( ) hero . moveUp ( ) hero . moveLeft ( ) hero . use ( "lever" ) …" at bounding box center [670, 263] width 275 height 292
click at [622, 270] on div "hero . moveUp ( ) hero . moveUp ( ) hero . moveLeft ( ) hero . use ( "lever" ) …" at bounding box center [670, 263] width 275 height 292
type textarea "hero.moveLe"
type textarea "h"
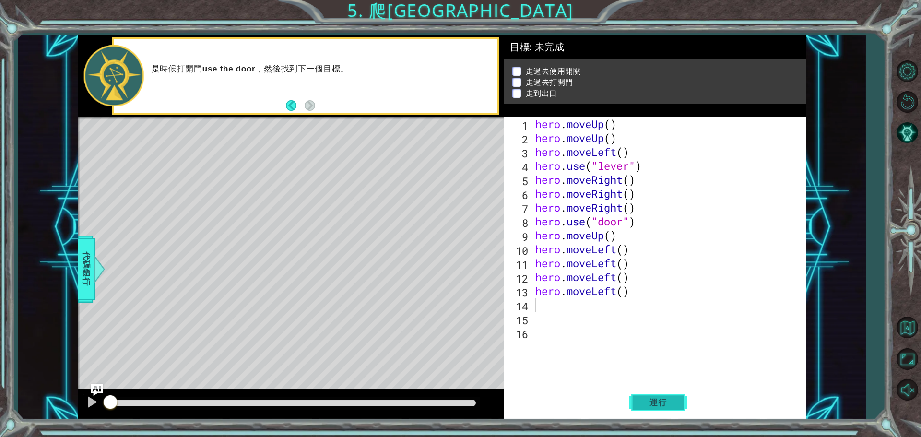
click at [648, 404] on span "運行" at bounding box center [658, 403] width 36 height 10
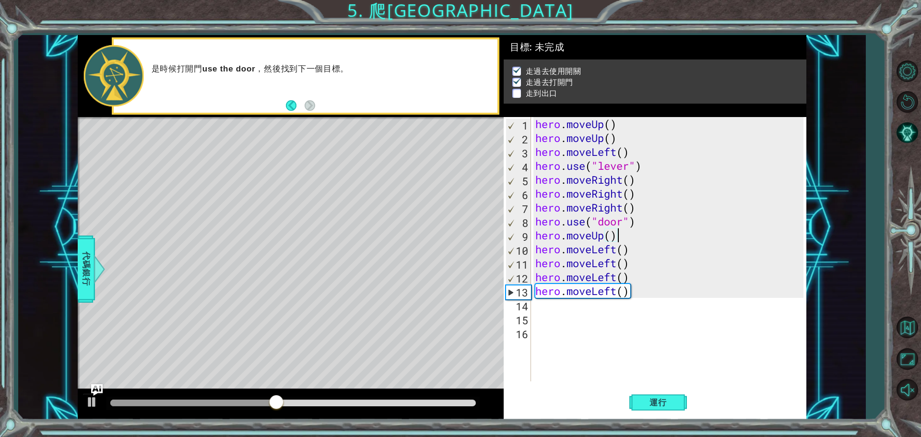
click at [638, 239] on div "hero . moveUp ( ) hero . moveUp ( ) hero . moveLeft ( ) hero . use ( "lever" ) …" at bounding box center [670, 263] width 275 height 292
type textarea "hero.moveUp()"
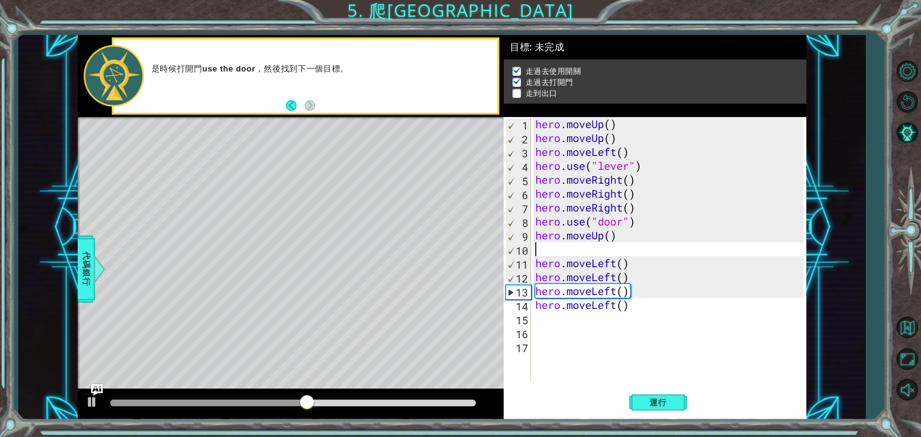
type textarea "m"
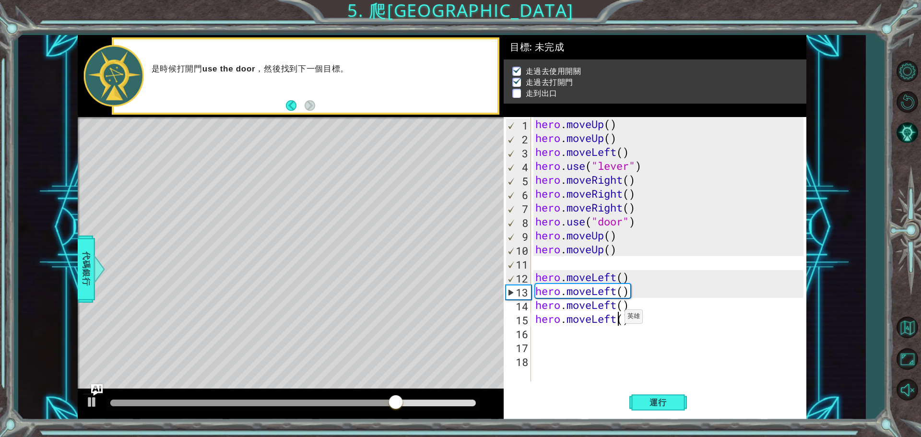
click at [616, 319] on div "hero . moveUp ( ) hero . moveUp ( ) hero . moveLeft ( ) hero . use ( "lever" ) …" at bounding box center [670, 263] width 275 height 292
type textarea "hero.moveUp"
click at [649, 394] on button "運行" at bounding box center [658, 402] width 58 height 30
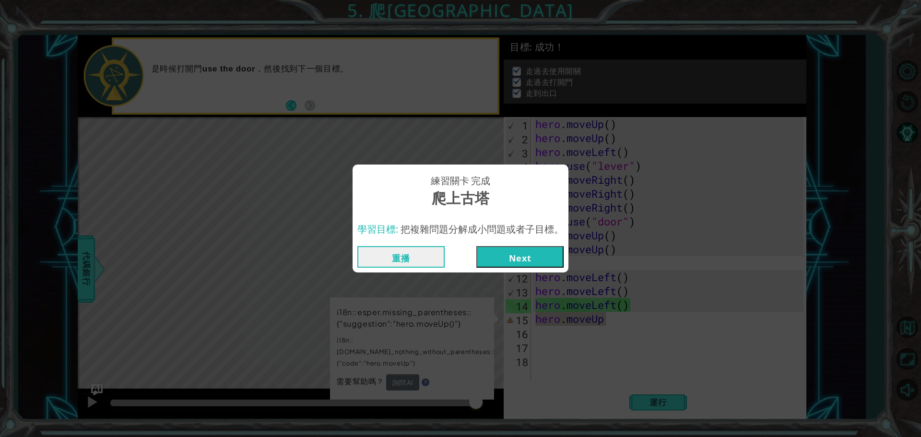
click at [523, 252] on button "Next" at bounding box center [519, 257] width 87 height 22
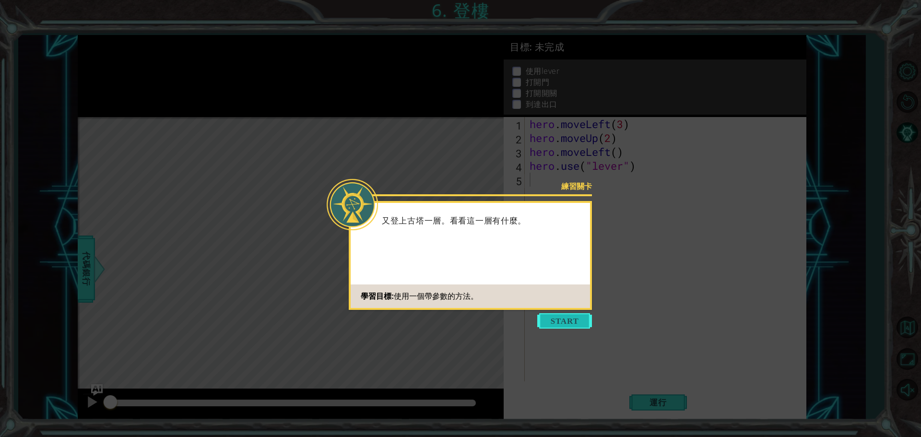
click at [544, 324] on button "Start" at bounding box center [564, 320] width 55 height 15
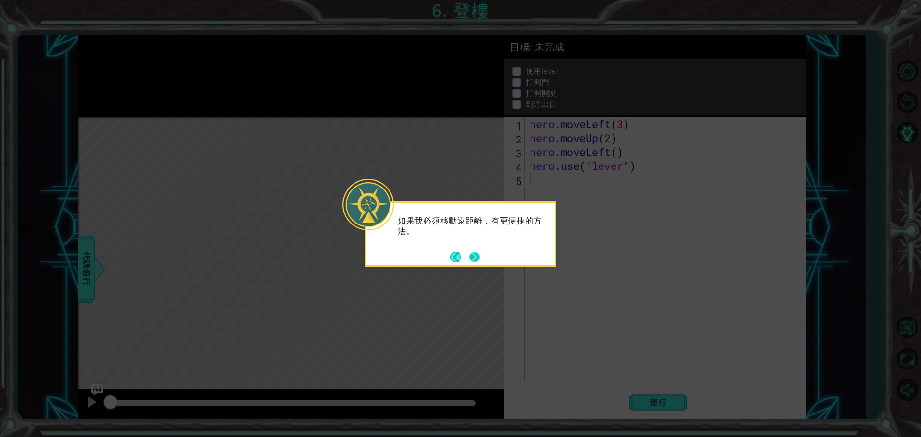
click at [476, 260] on button "Next" at bounding box center [474, 257] width 11 height 11
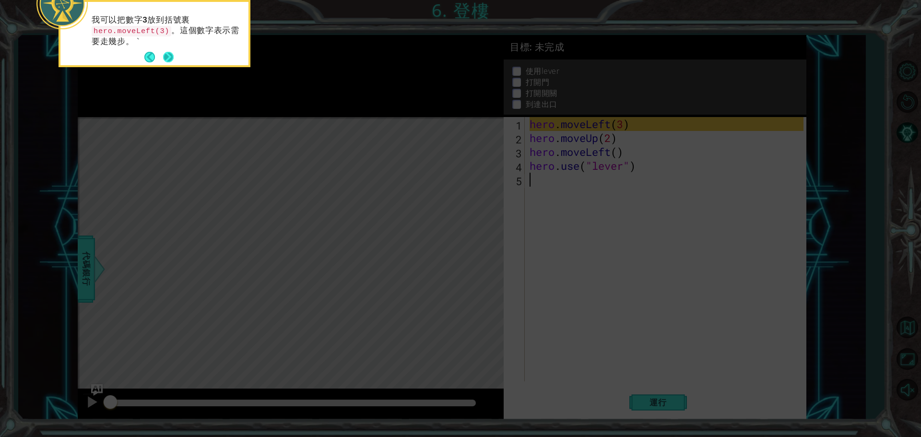
click at [174, 55] on button "Next" at bounding box center [168, 57] width 11 height 11
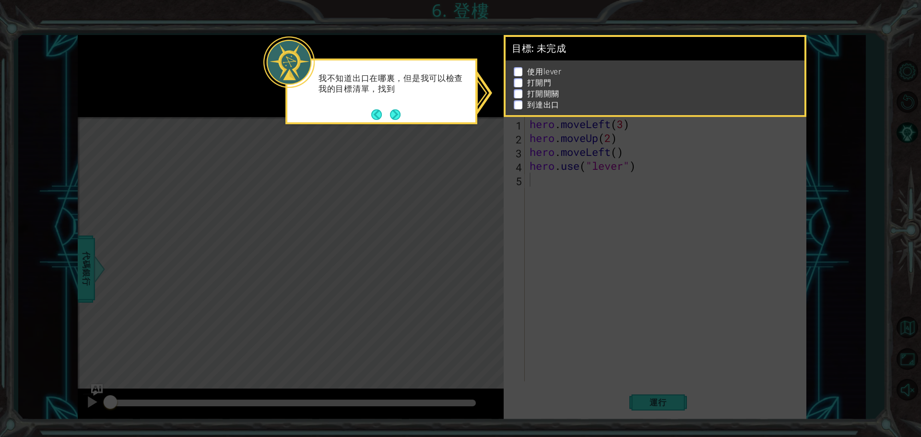
click at [568, 156] on icon at bounding box center [460, 218] width 921 height 437
click at [388, 114] on button "Back" at bounding box center [380, 114] width 19 height 11
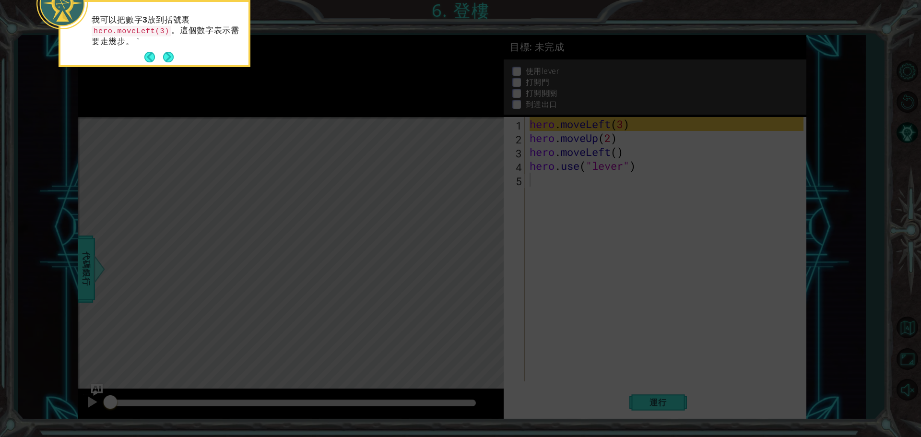
click at [390, 113] on icon at bounding box center [460, 65] width 921 height 743
click at [173, 63] on button "Next" at bounding box center [168, 57] width 11 height 11
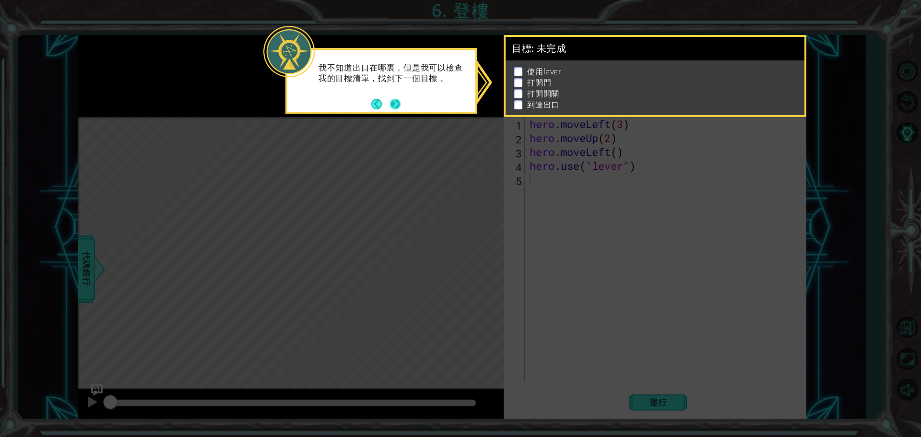
click at [390, 101] on button "Next" at bounding box center [395, 104] width 11 height 11
